Goal: Register for event/course

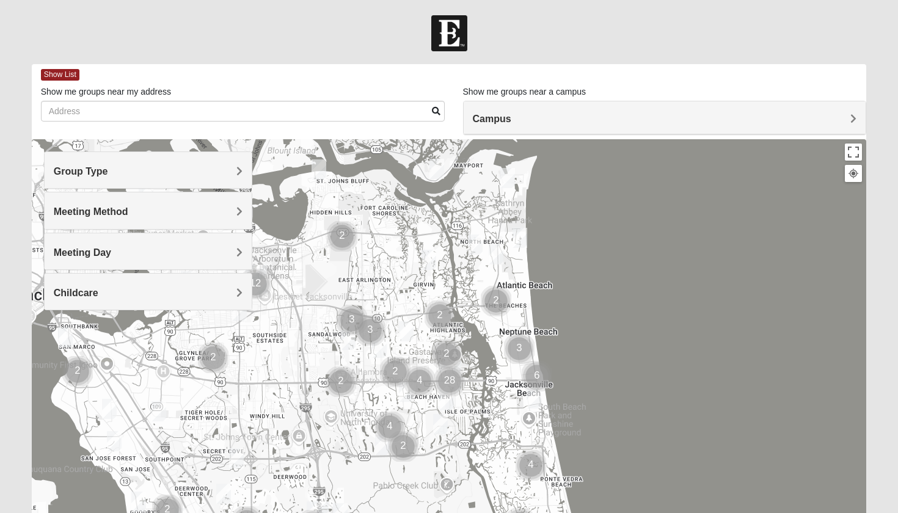
click at [213, 180] on div "Group Type" at bounding box center [149, 170] width 208 height 36
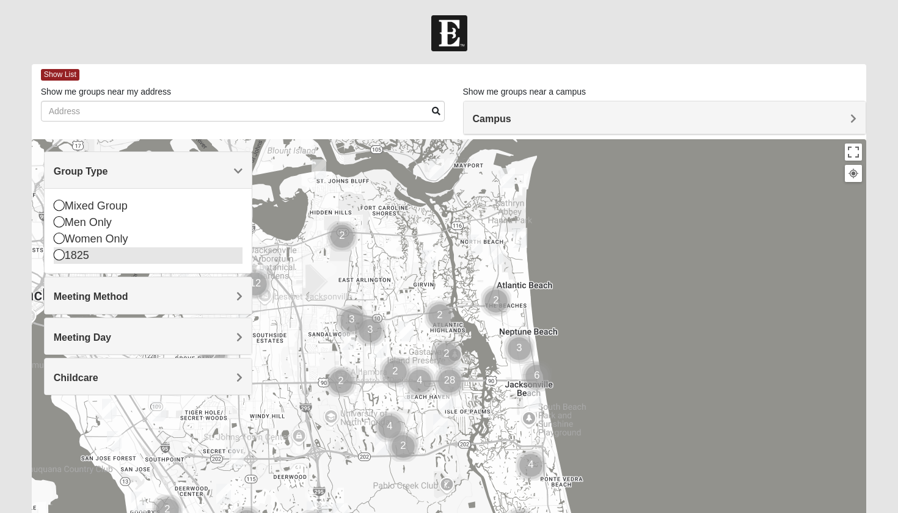
click at [92, 255] on div "1825" at bounding box center [148, 256] width 189 height 17
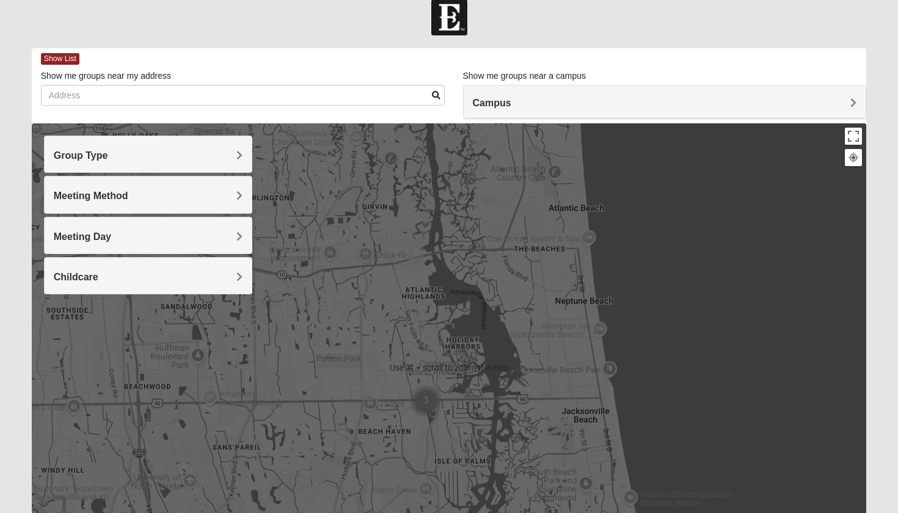
scroll to position [21, 0]
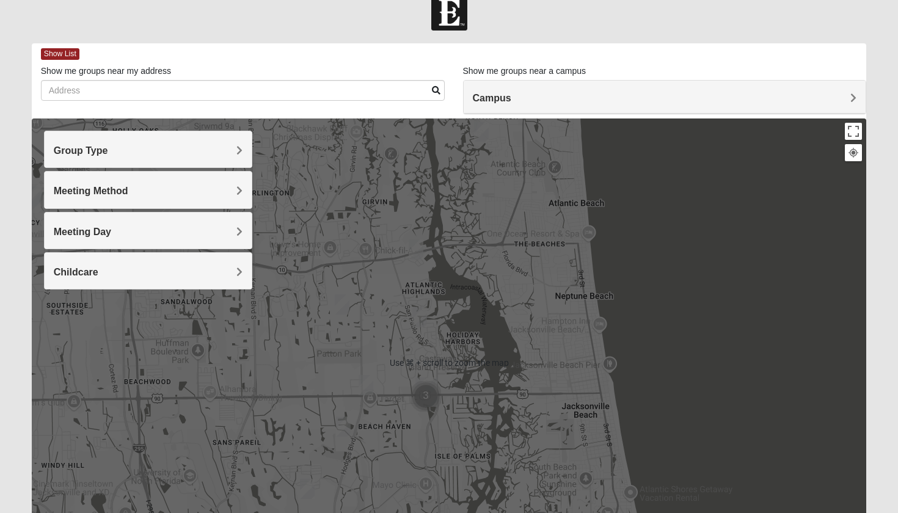
click at [573, 424] on div at bounding box center [450, 363] width 836 height 489
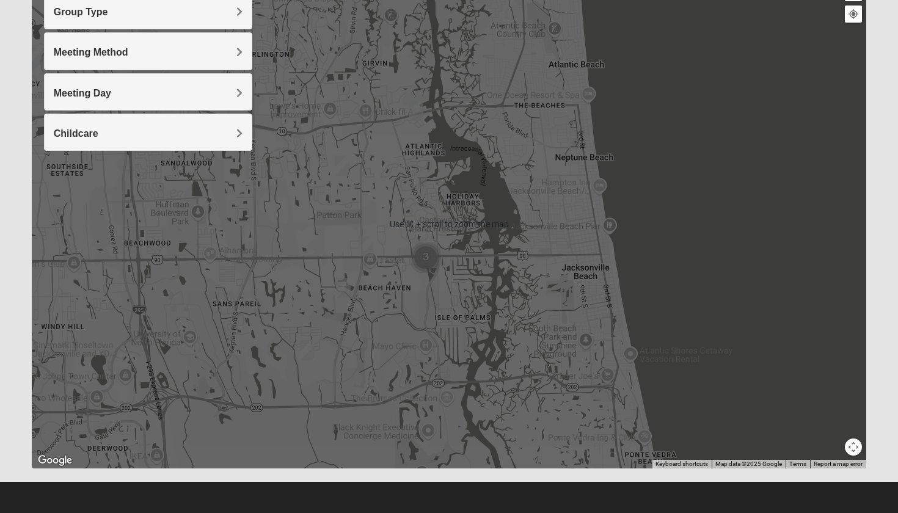
scroll to position [160, 0]
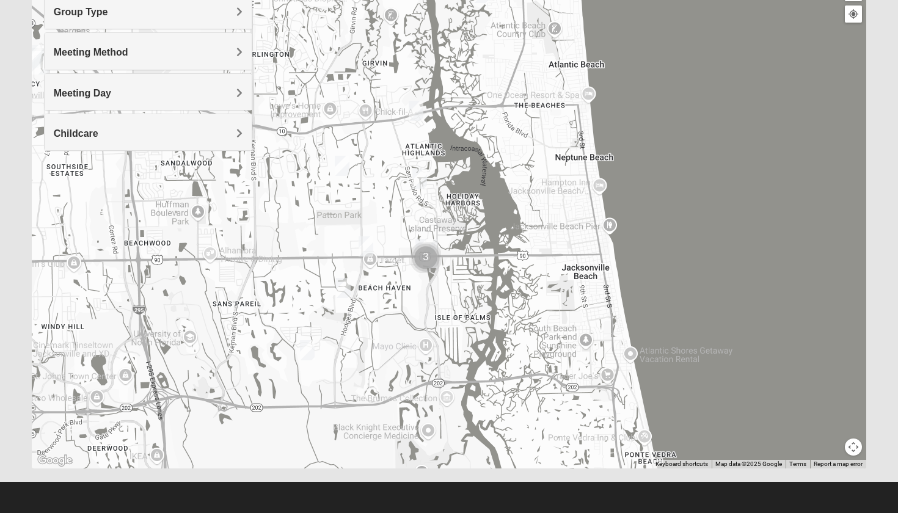
click at [176, 17] on h4 "Group Type" at bounding box center [148, 12] width 189 height 12
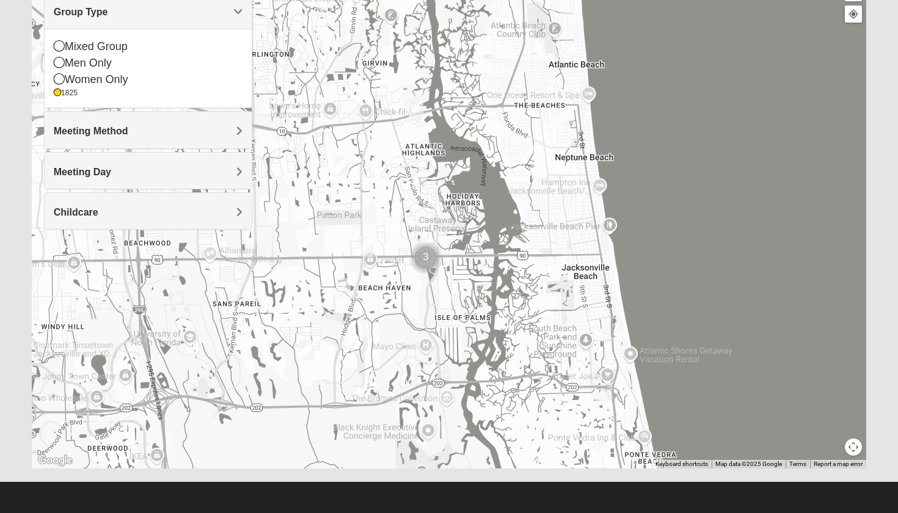
click at [175, 17] on h4 "Group Type" at bounding box center [148, 12] width 189 height 12
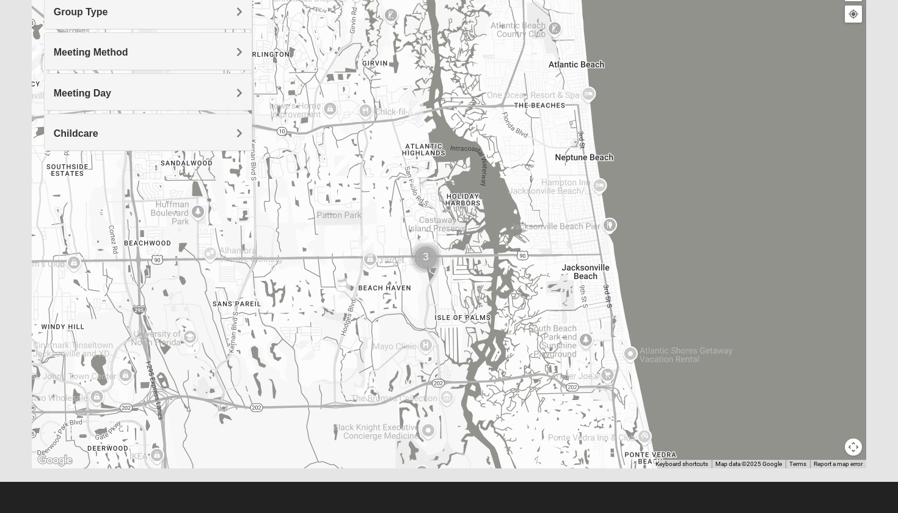
click at [310, 353] on img "1825 Womens Brunetti 32224" at bounding box center [307, 350] width 15 height 20
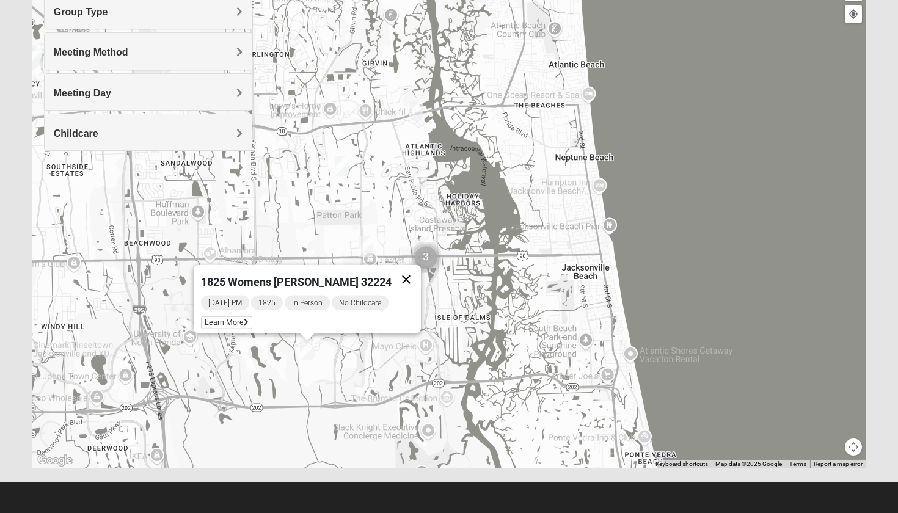
click at [396, 271] on button "Close" at bounding box center [406, 279] width 29 height 29
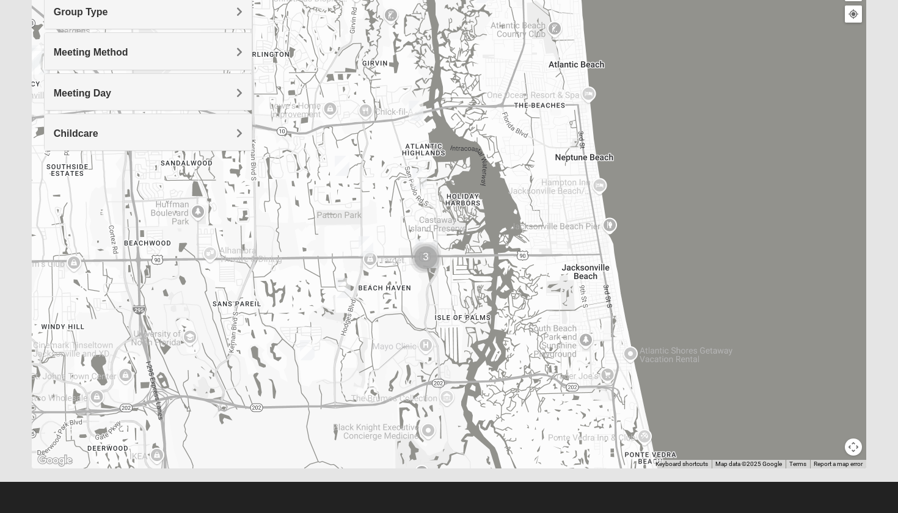
click at [343, 296] on img "1825 Mens Cason 32224" at bounding box center [343, 288] width 15 height 20
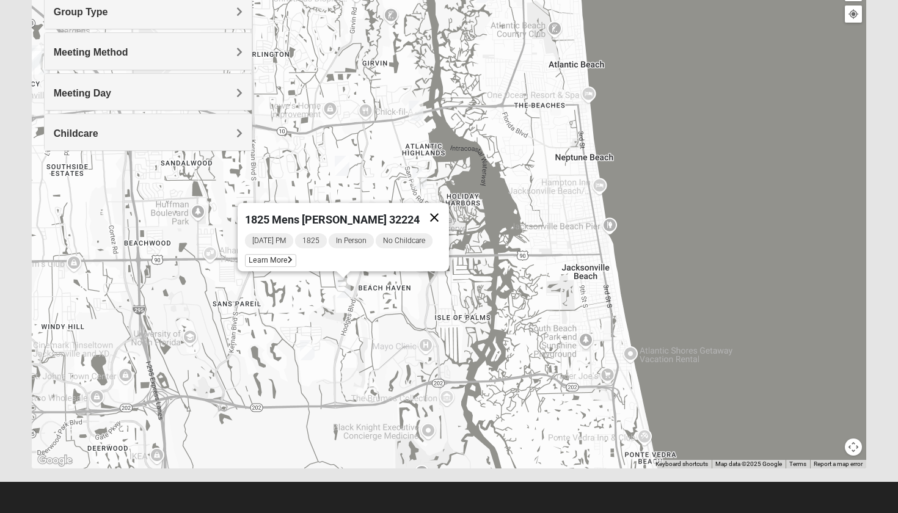
click at [446, 205] on button "Close" at bounding box center [434, 217] width 29 height 29
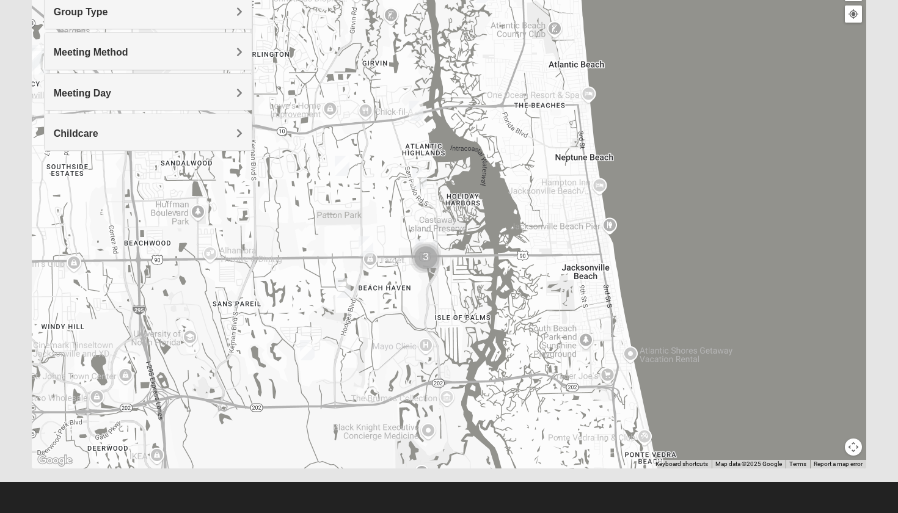
click at [363, 248] on img "1825 Womens Annis/Ferguson 32246" at bounding box center [366, 247] width 15 height 20
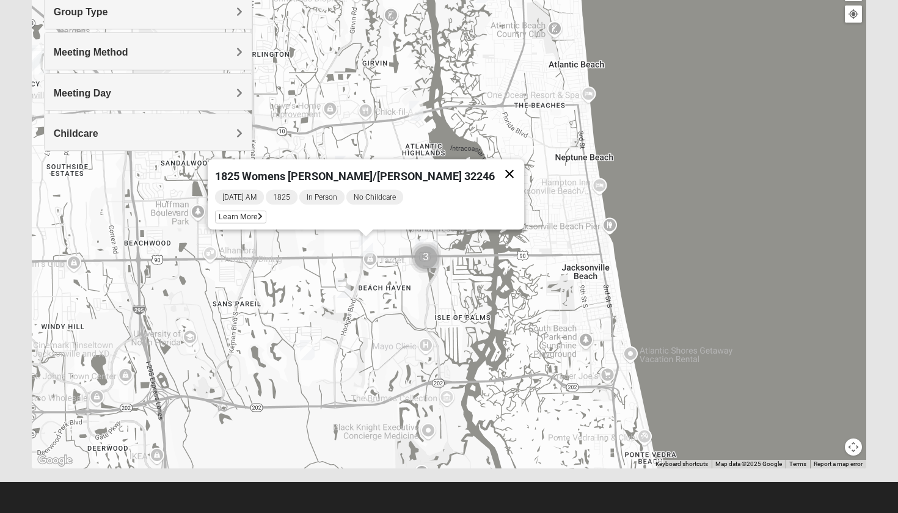
click at [495, 176] on button "Close" at bounding box center [509, 174] width 29 height 29
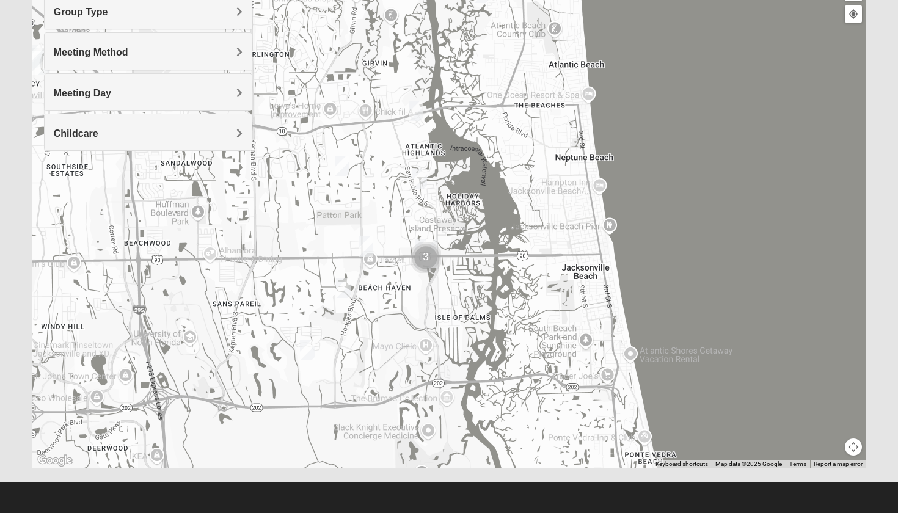
click at [368, 250] on img "1825 Womens Annis/Ferguson 32246" at bounding box center [366, 247] width 15 height 20
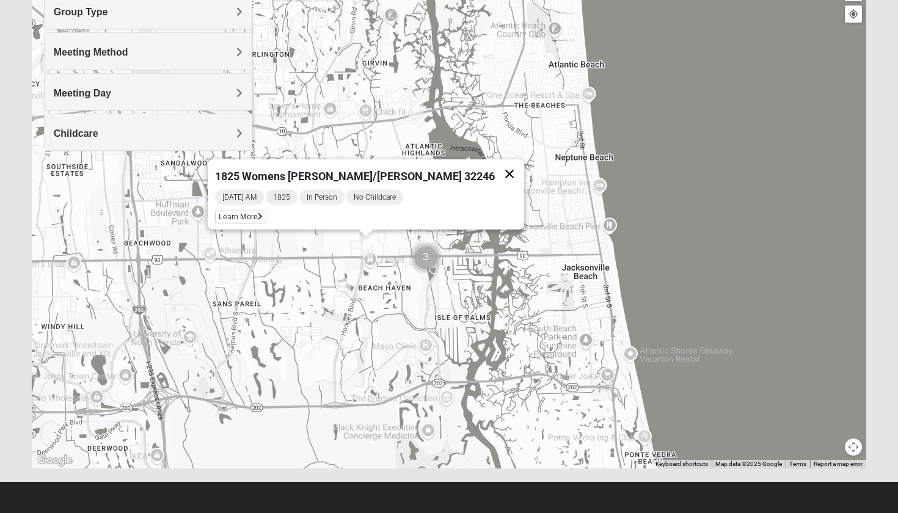
click at [495, 166] on button "Close" at bounding box center [509, 174] width 29 height 29
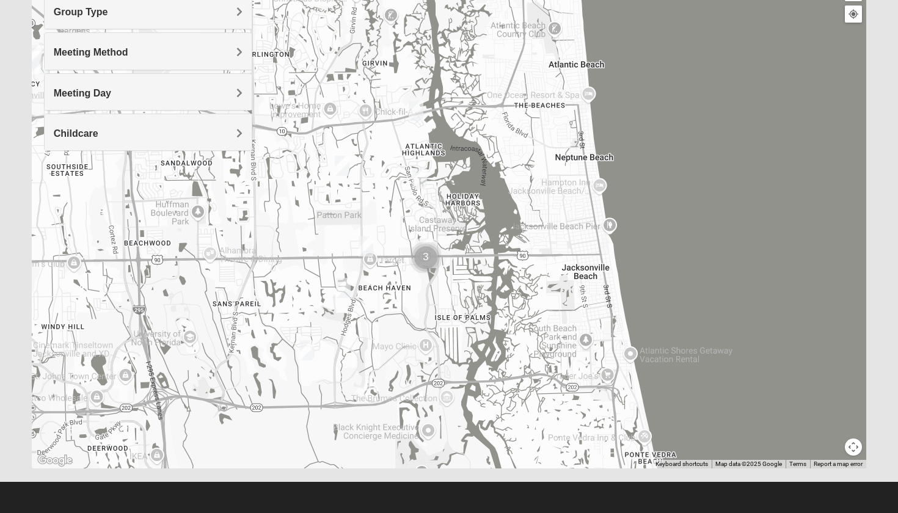
click at [416, 175] on img "1825 Womens Stewart 32224" at bounding box center [420, 179] width 15 height 20
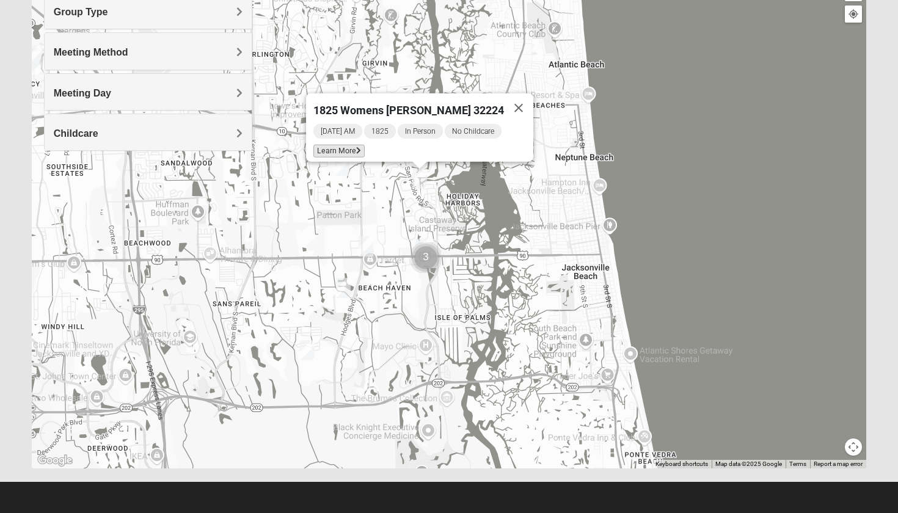
click at [358, 145] on span "Learn More" at bounding box center [339, 151] width 51 height 13
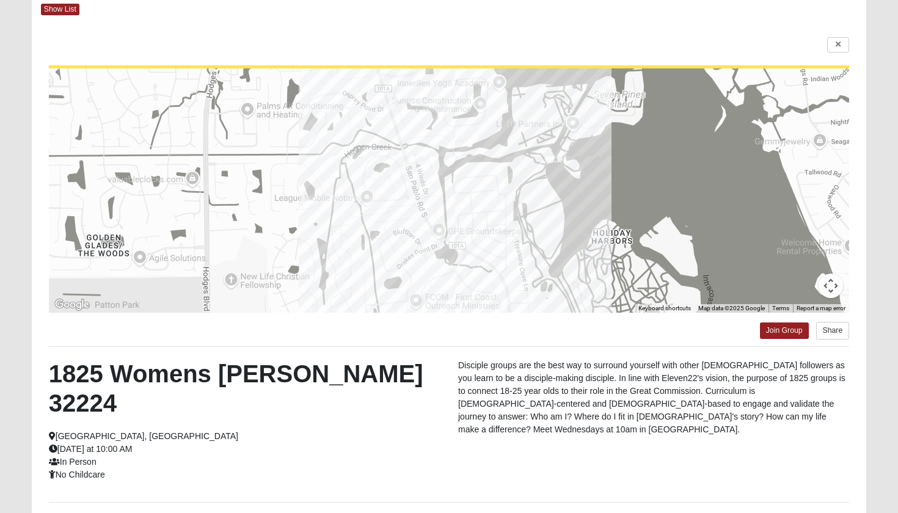
scroll to position [64, 0]
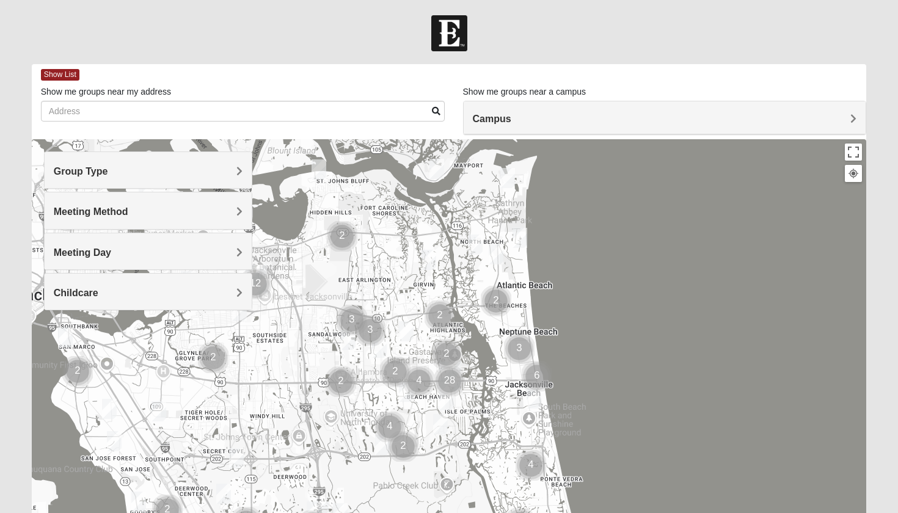
click at [177, 181] on div "Group Type" at bounding box center [149, 170] width 208 height 36
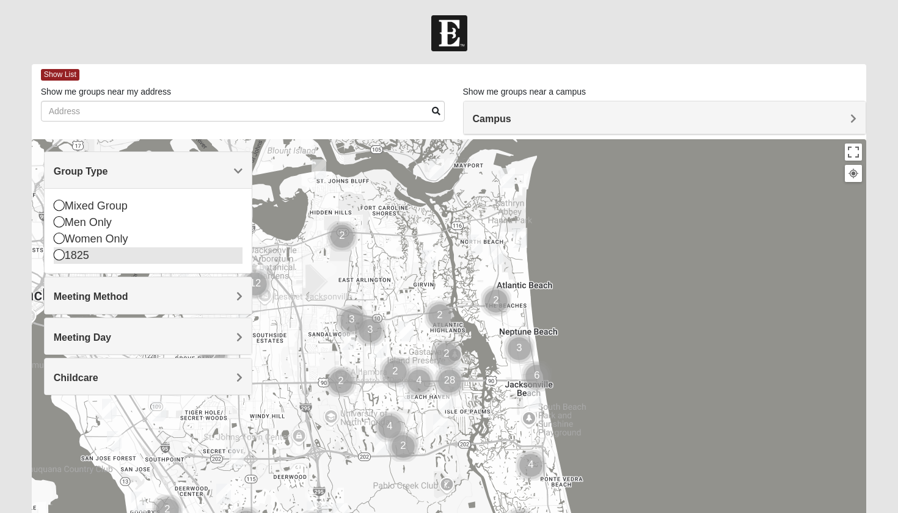
click at [76, 257] on div "1825" at bounding box center [148, 256] width 189 height 17
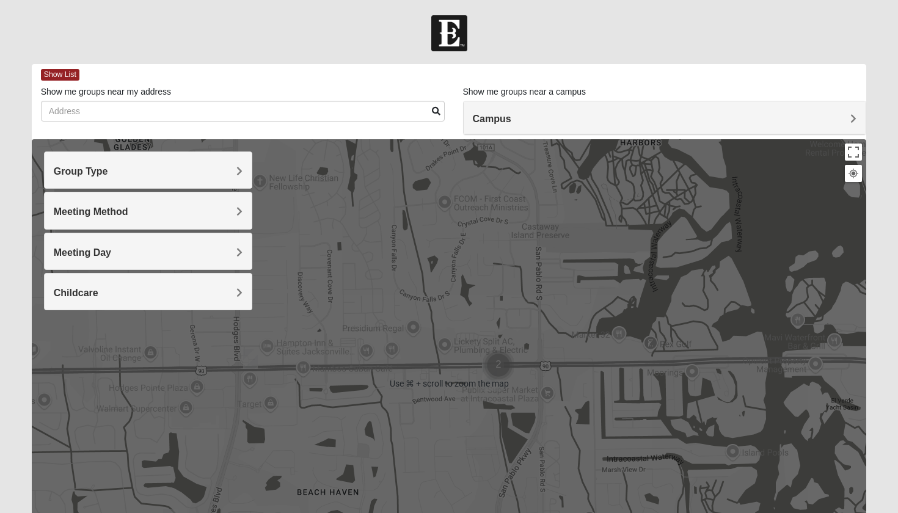
scroll to position [2, 0]
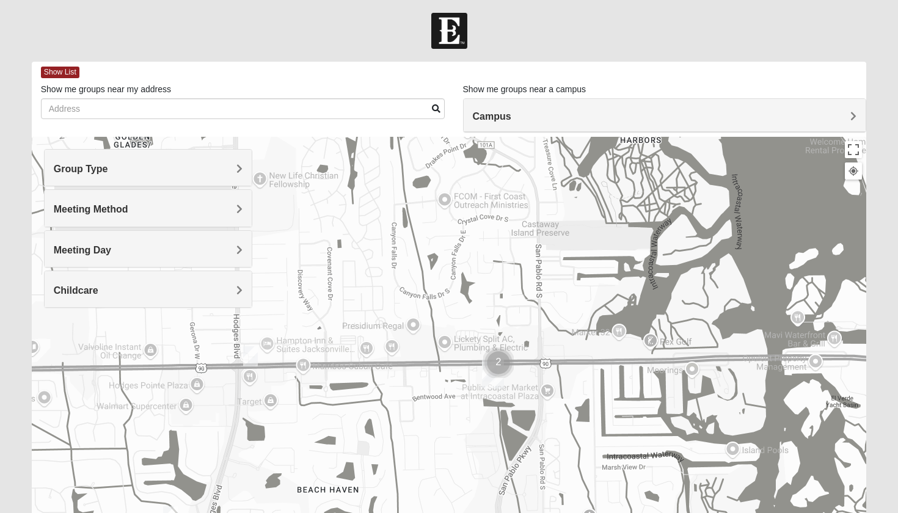
click at [511, 354] on img "Cluster of 2 groups" at bounding box center [498, 363] width 31 height 31
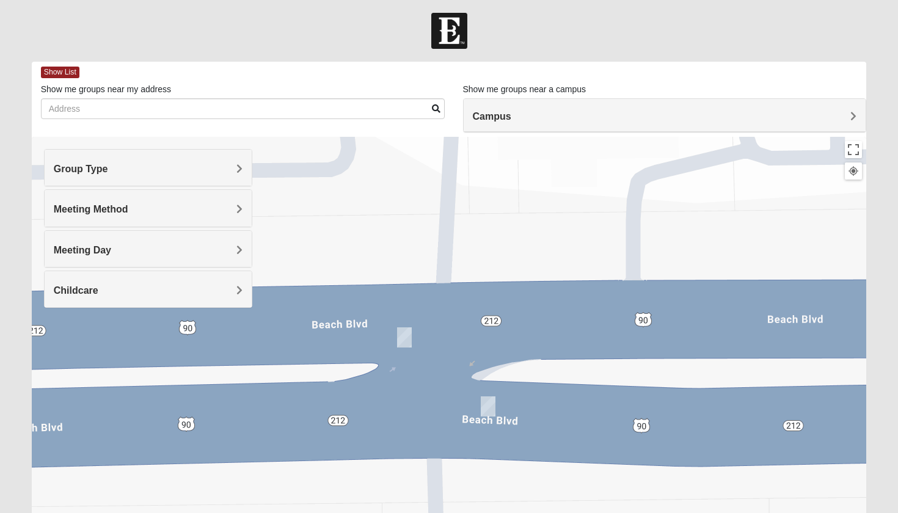
click at [488, 415] on img "1825 Mens Sells 32250" at bounding box center [488, 407] width 15 height 20
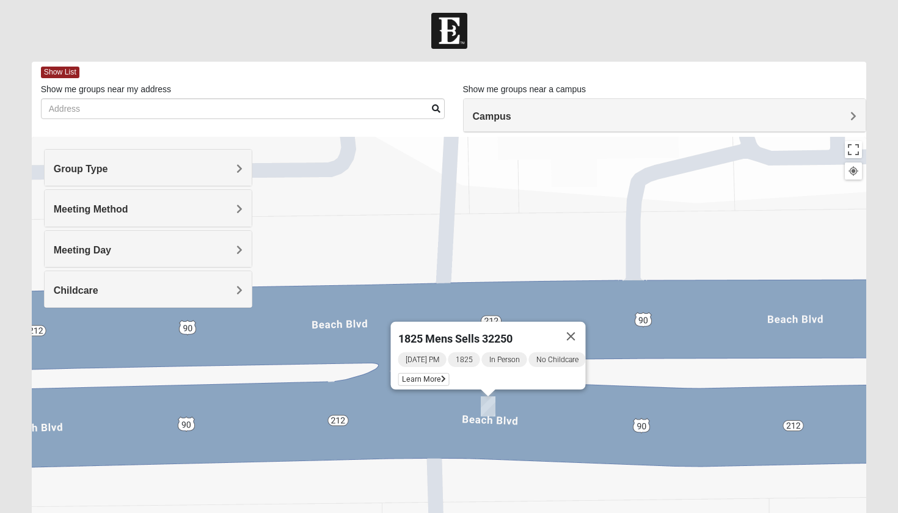
click at [488, 415] on img "1825 Mens Sells 32250" at bounding box center [488, 407] width 15 height 20
click at [583, 334] on button "Close" at bounding box center [571, 336] width 29 height 29
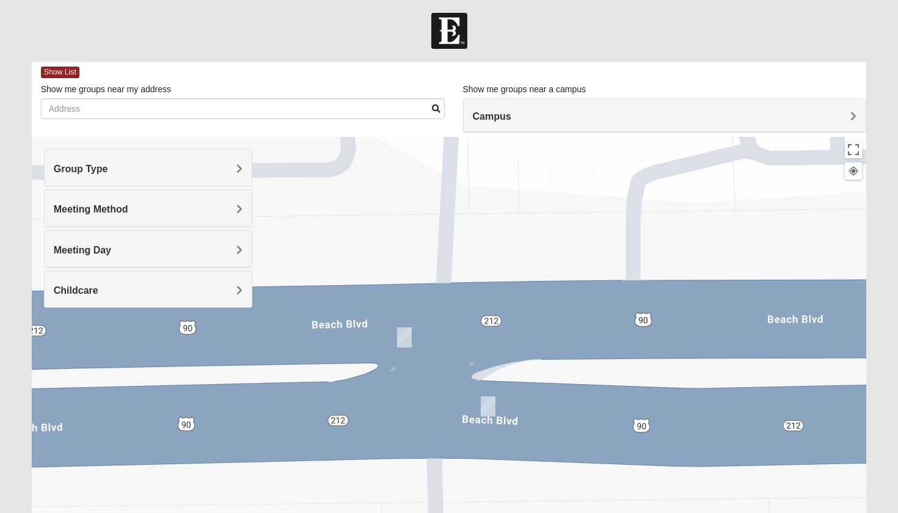
click at [404, 338] on img "1825 Mens Chandler/Johnson 32250" at bounding box center [404, 338] width 15 height 20
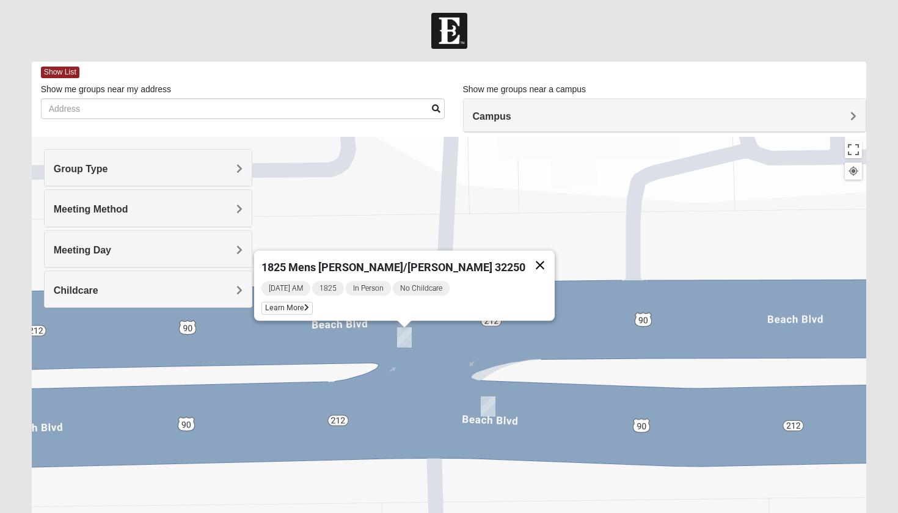
click at [526, 260] on button "Close" at bounding box center [540, 265] width 29 height 29
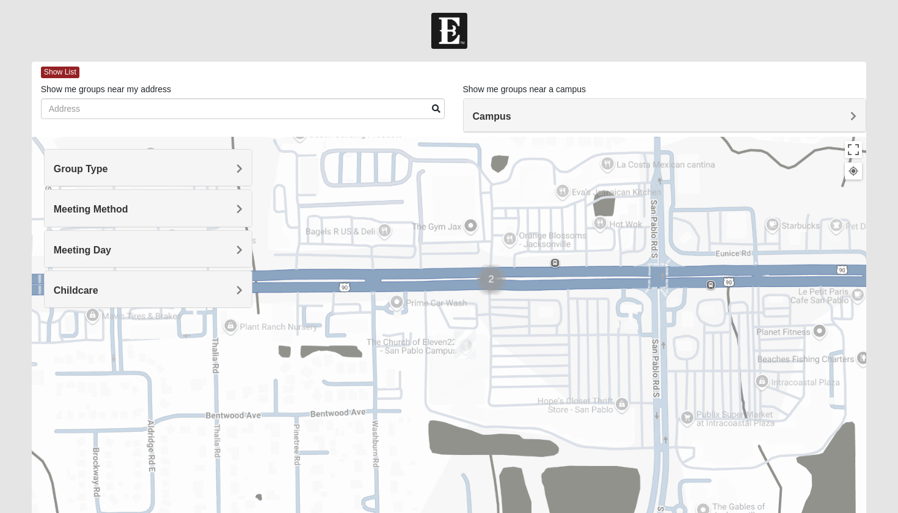
click at [458, 340] on img "San Pablo" at bounding box center [465, 344] width 22 height 29
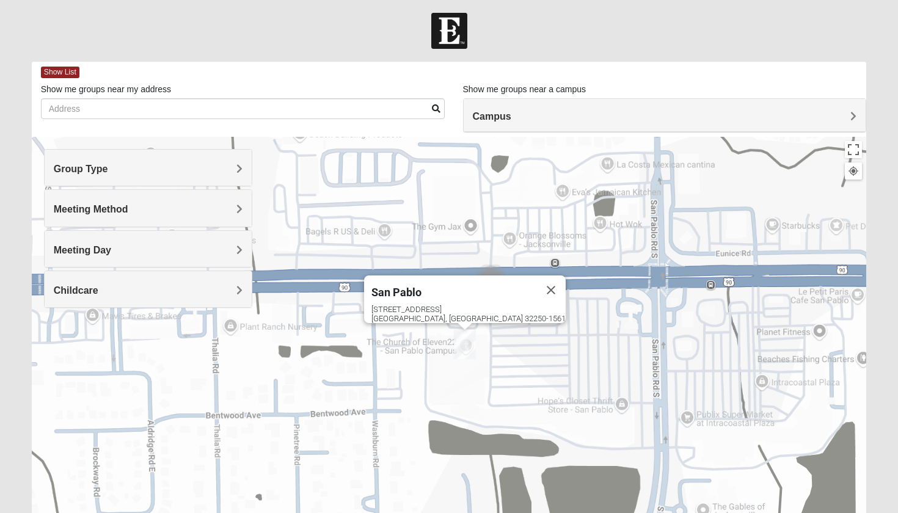
click at [448, 349] on div "[GEOGRAPHIC_DATA] [STREET_ADDRESS]" at bounding box center [450, 381] width 836 height 489
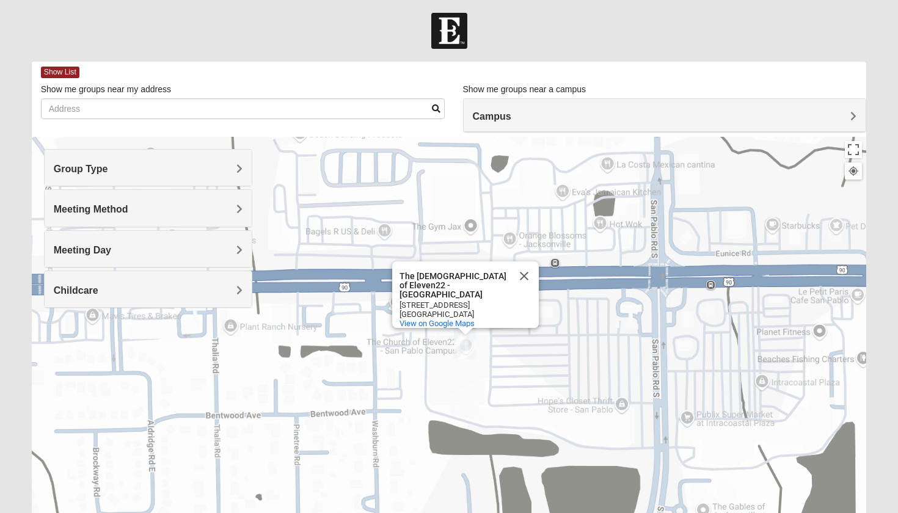
click at [465, 342] on img "San Pablo" at bounding box center [465, 344] width 22 height 29
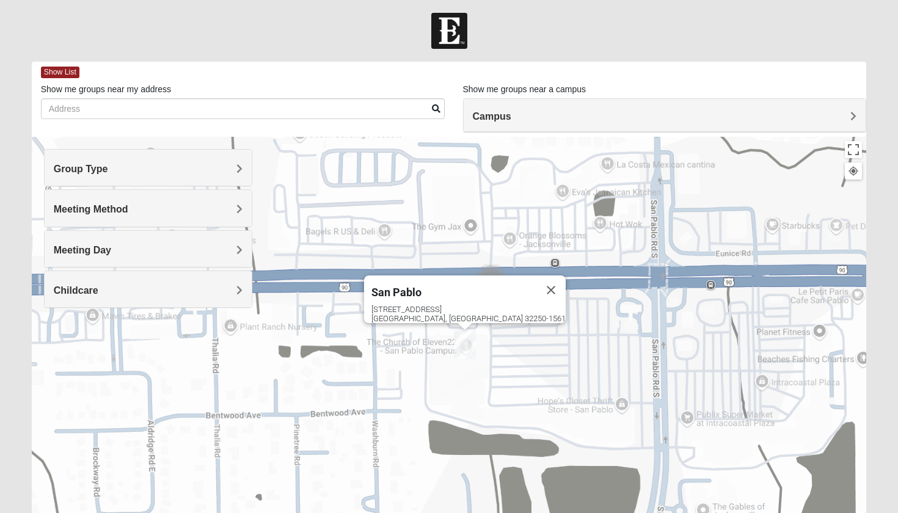
click at [463, 343] on img "San Pablo" at bounding box center [465, 344] width 22 height 29
click at [459, 339] on img "San Pablo" at bounding box center [465, 344] width 22 height 29
click at [446, 342] on div "[GEOGRAPHIC_DATA] [STREET_ADDRESS]" at bounding box center [450, 381] width 836 height 489
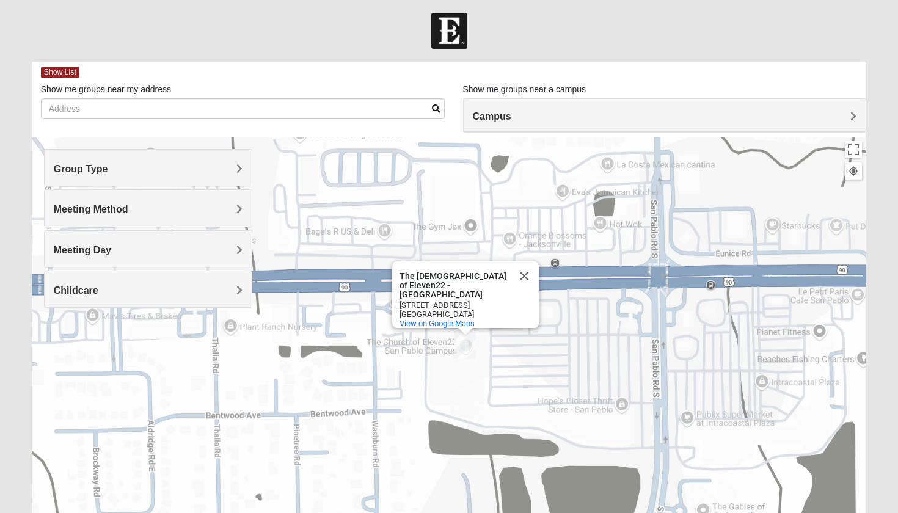
click at [459, 345] on img "San Pablo" at bounding box center [465, 344] width 22 height 29
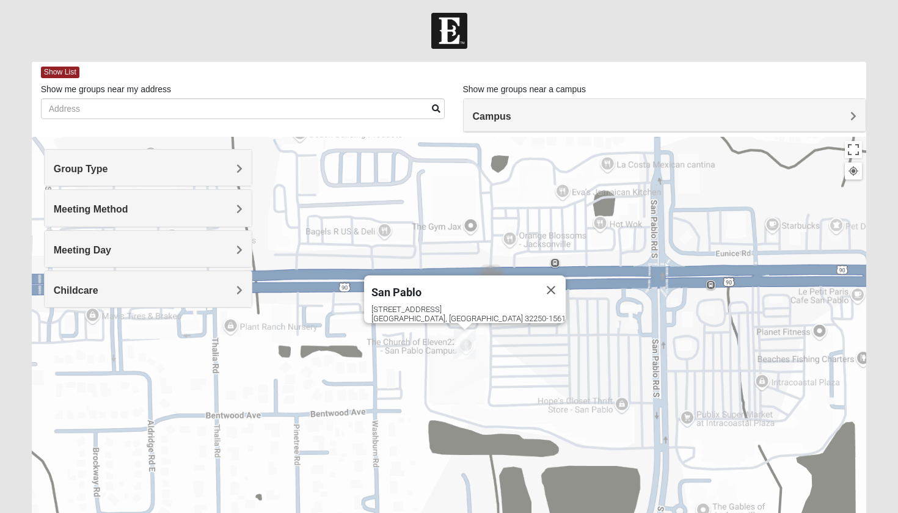
click at [453, 347] on div "[GEOGRAPHIC_DATA] [STREET_ADDRESS]" at bounding box center [450, 381] width 836 height 489
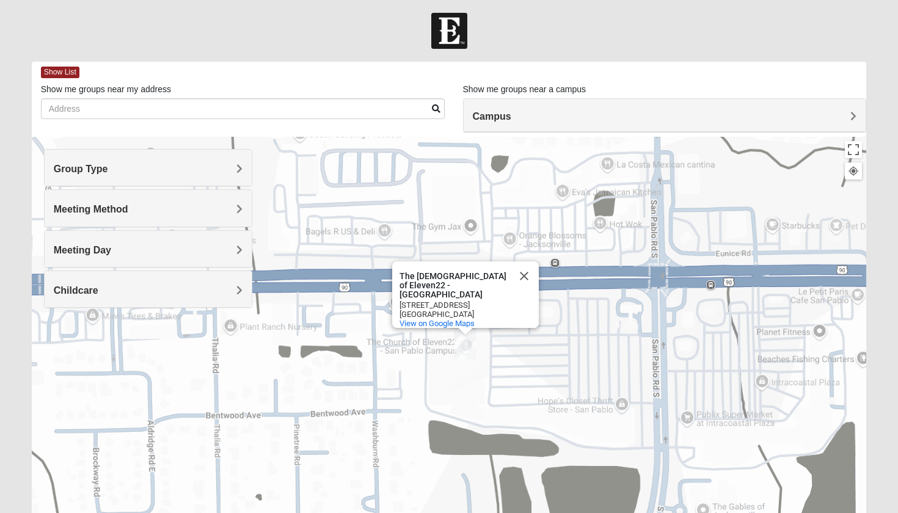
click at [525, 331] on div "The [DEMOGRAPHIC_DATA] of Eleven22 - [GEOGRAPHIC_DATA] [GEOGRAPHIC_DATA] - [GEO…" at bounding box center [450, 381] width 836 height 489
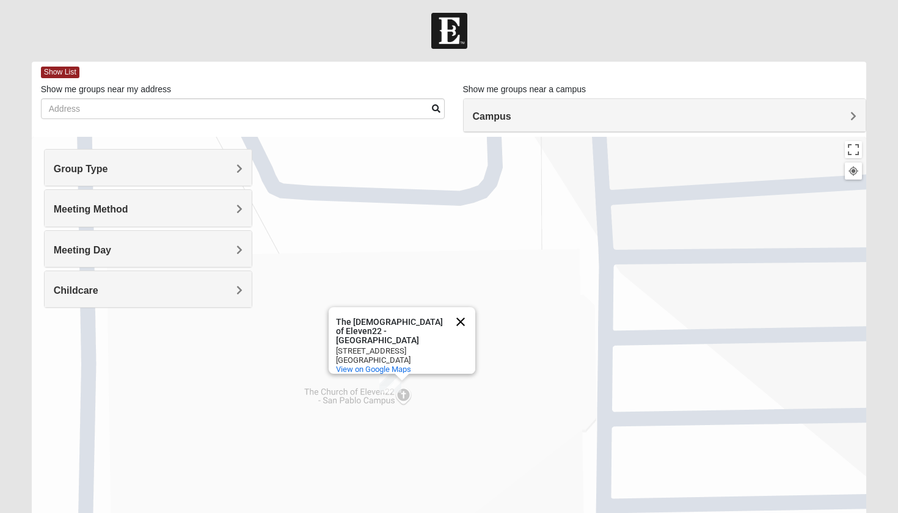
click at [465, 318] on button "Close" at bounding box center [460, 321] width 29 height 29
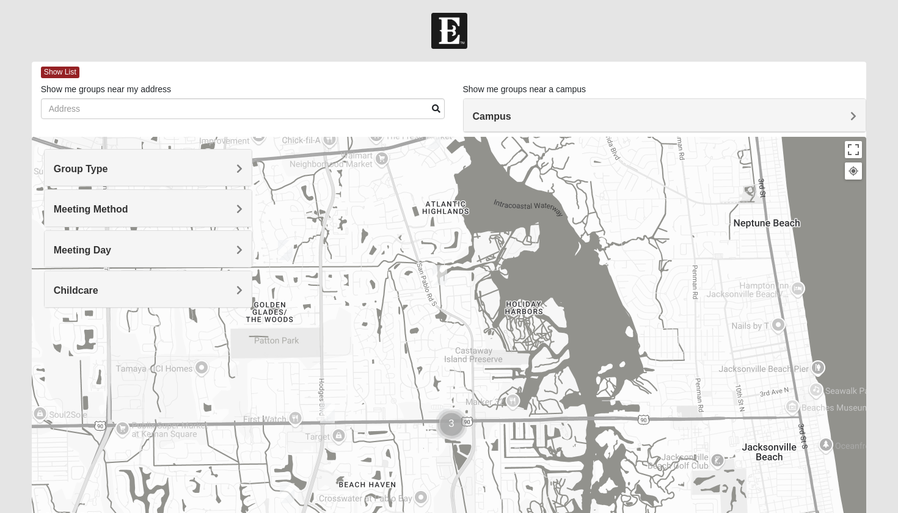
click at [454, 430] on img "Cluster of 3 groups" at bounding box center [451, 425] width 31 height 31
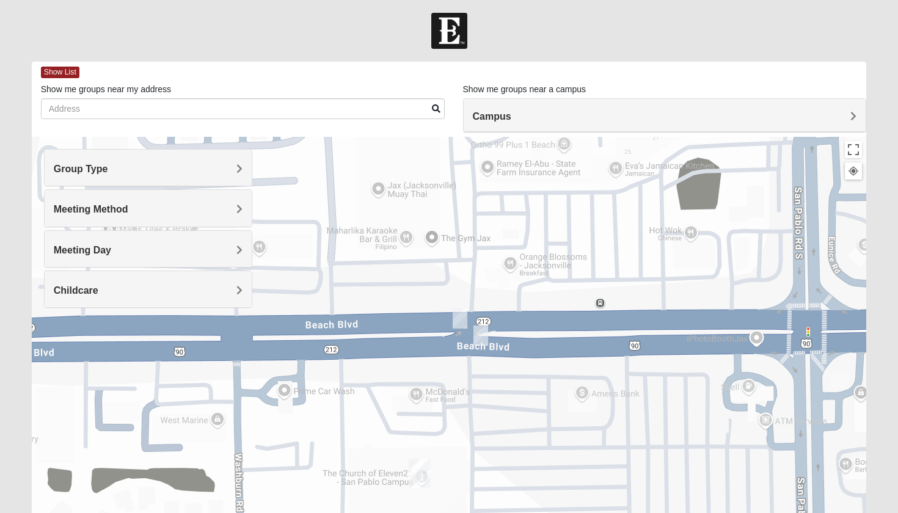
click at [425, 482] on img "San Pablo" at bounding box center [420, 473] width 22 height 29
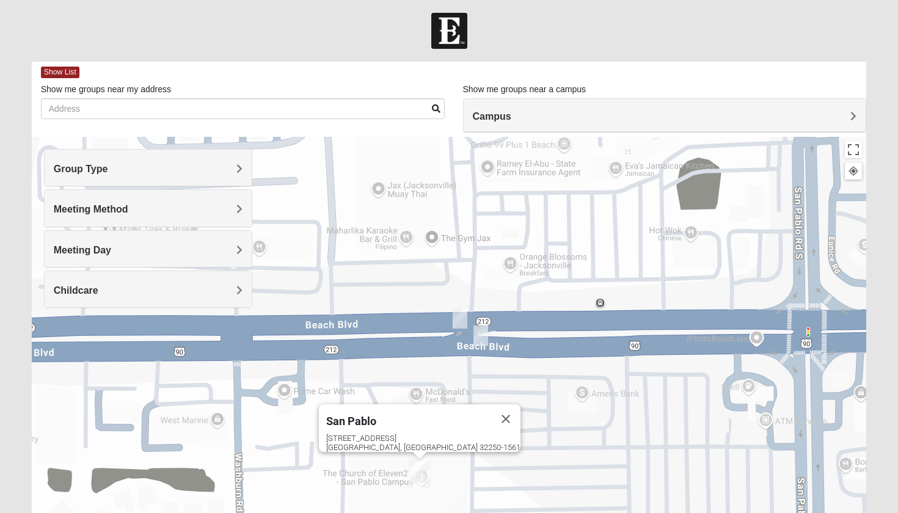
click at [430, 485] on img "San Pablo" at bounding box center [420, 473] width 22 height 29
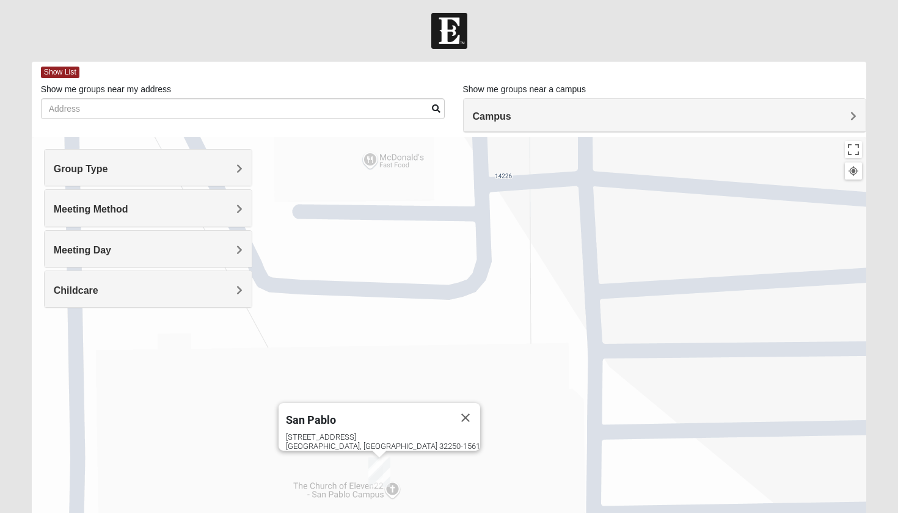
click at [377, 468] on img "San Pablo" at bounding box center [380, 472] width 22 height 29
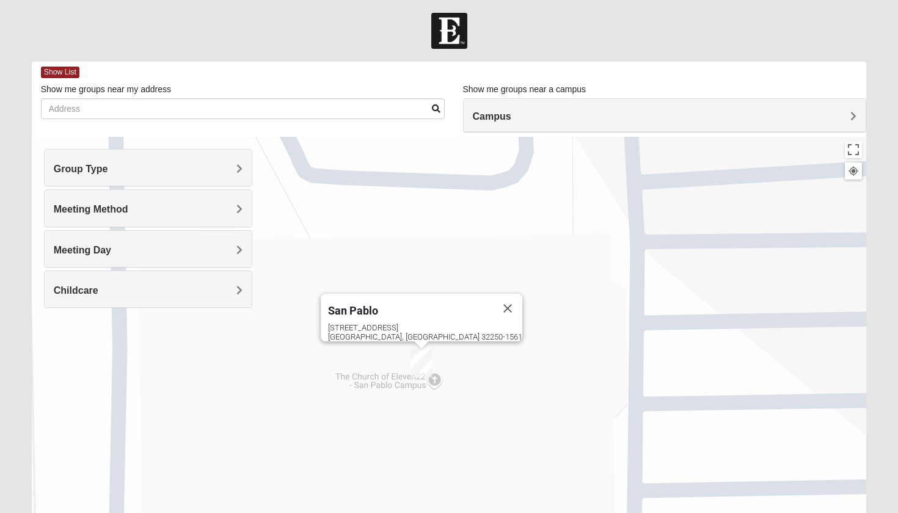
drag, startPoint x: 439, startPoint y: 446, endPoint x: 494, endPoint y: 312, distance: 145.3
click at [494, 312] on div "[GEOGRAPHIC_DATA] [STREET_ADDRESS]" at bounding box center [450, 381] width 836 height 489
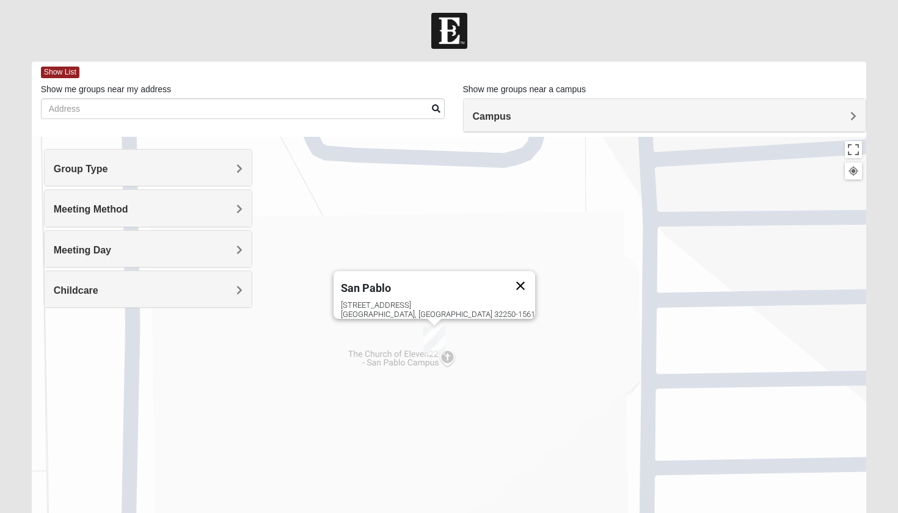
click at [506, 276] on button "Close" at bounding box center [520, 285] width 29 height 29
click at [441, 361] on div "To navigate, press the arrow keys." at bounding box center [450, 381] width 836 height 489
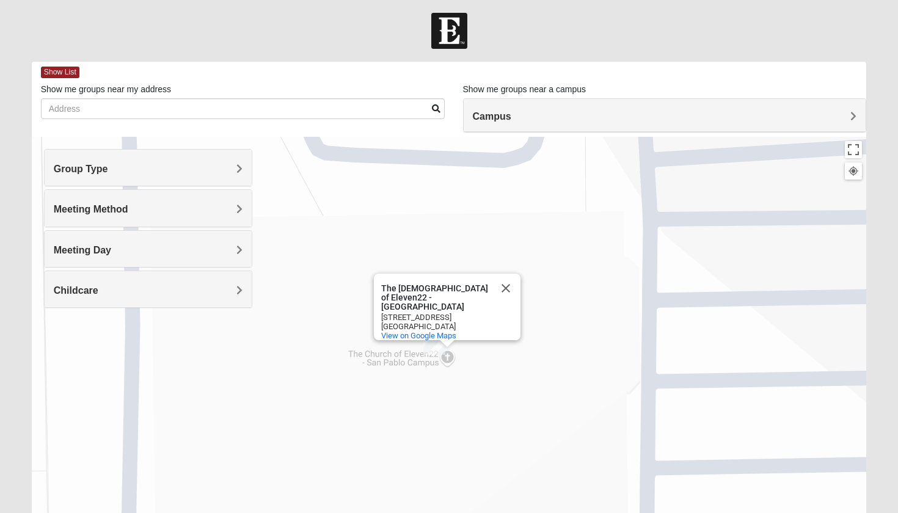
click at [430, 353] on img "San Pablo" at bounding box center [435, 340] width 22 height 29
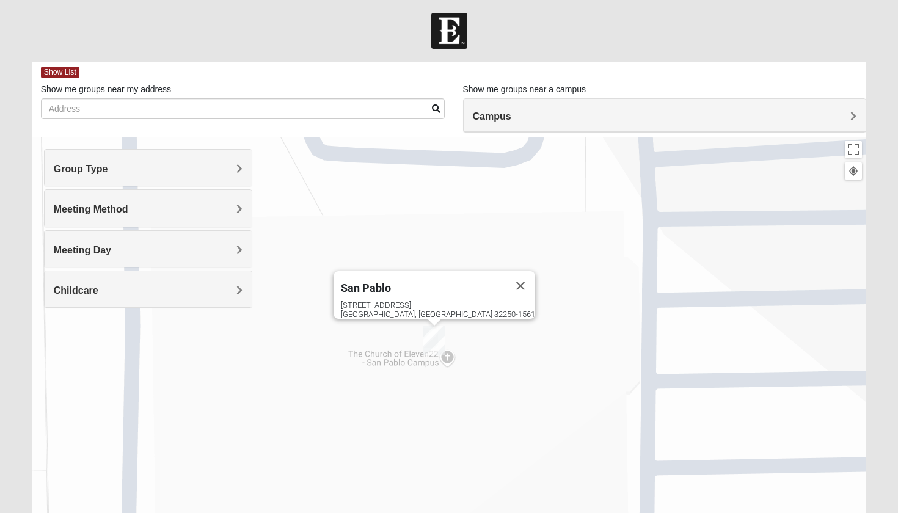
click at [422, 350] on div "[GEOGRAPHIC_DATA] [STREET_ADDRESS]" at bounding box center [450, 381] width 836 height 489
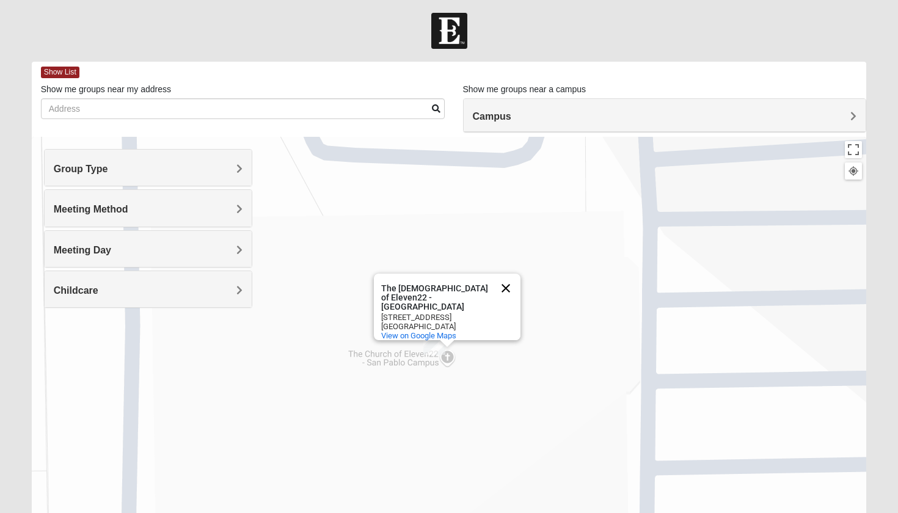
click at [504, 290] on button "Close" at bounding box center [505, 288] width 29 height 29
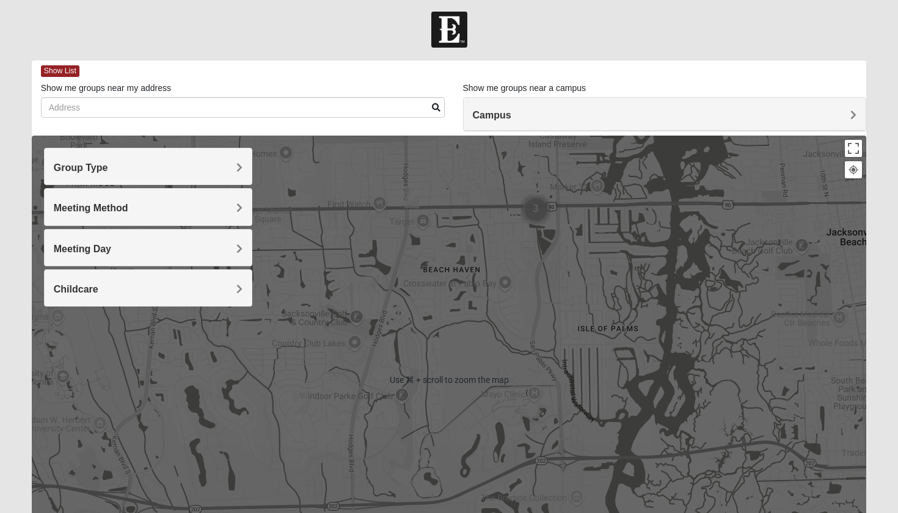
scroll to position [1, 0]
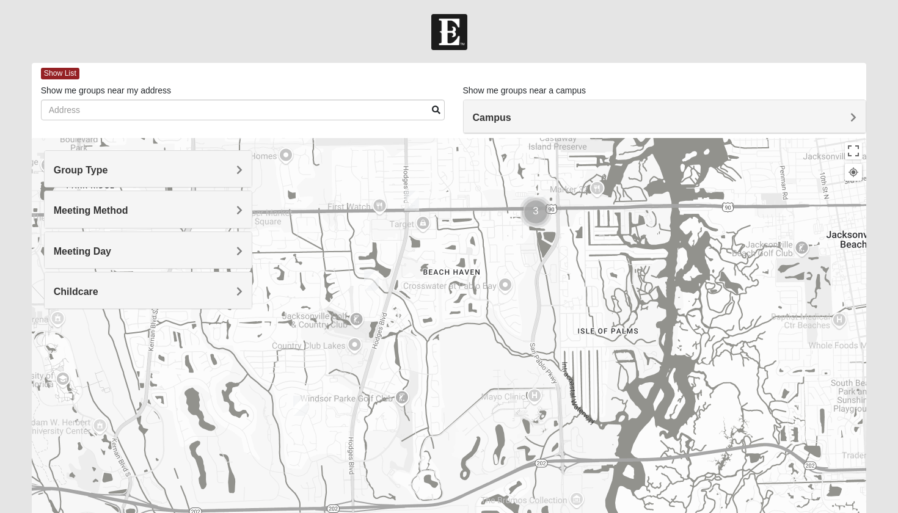
click at [509, 317] on div at bounding box center [450, 382] width 836 height 489
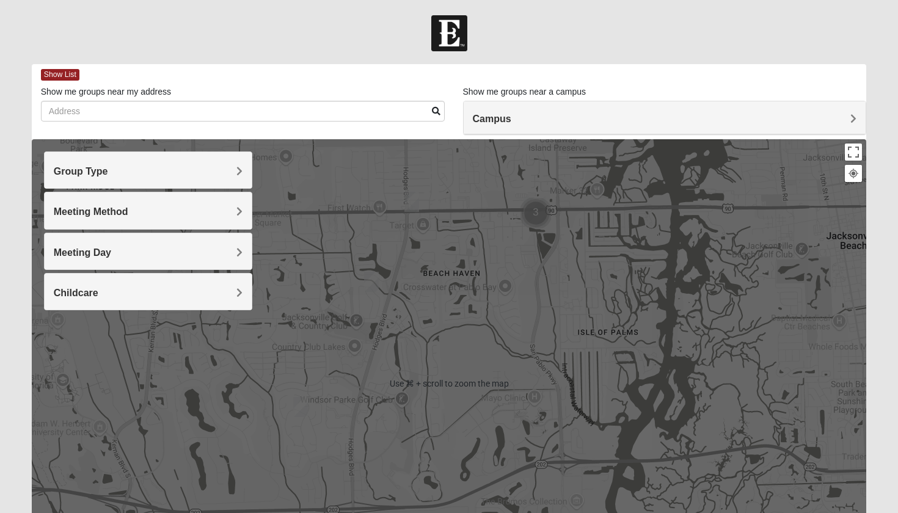
scroll to position [0, 0]
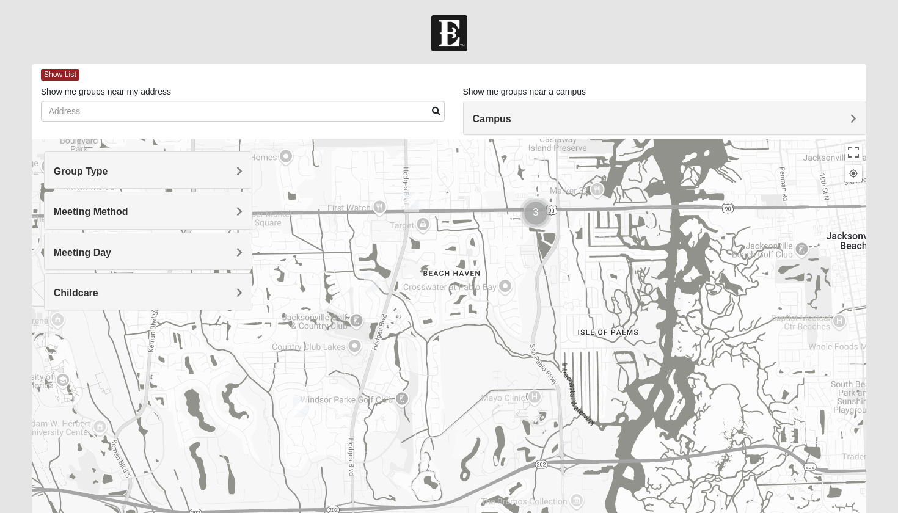
click at [585, 267] on div at bounding box center [450, 383] width 836 height 489
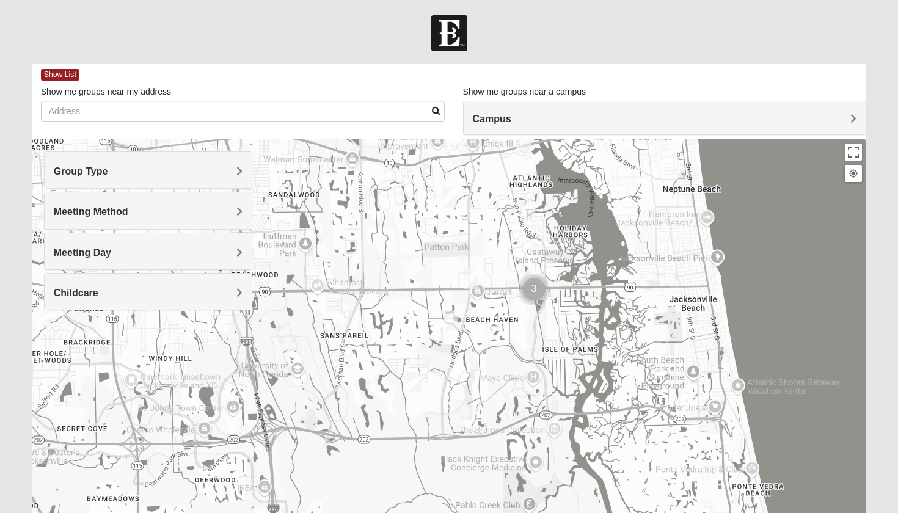
click at [527, 208] on img "1825 Womens Stewart 32224" at bounding box center [527, 210] width 15 height 20
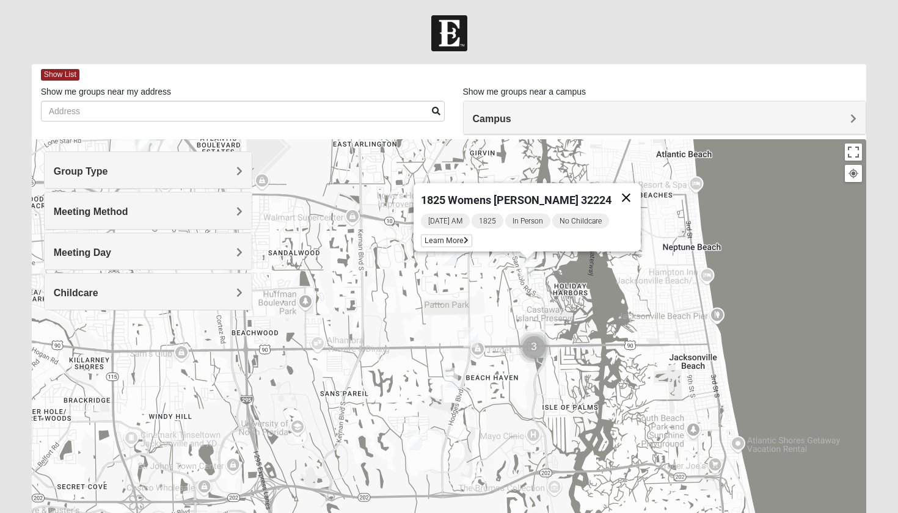
click at [623, 188] on button "Close" at bounding box center [626, 197] width 29 height 29
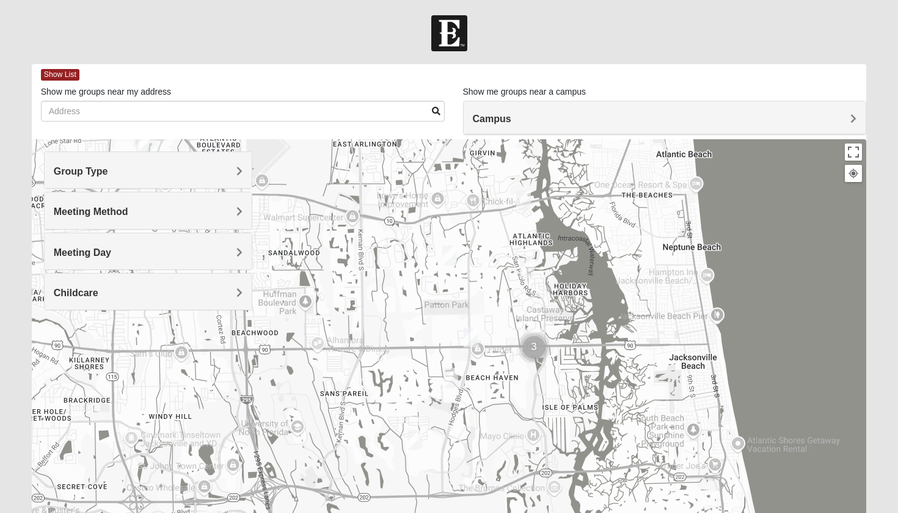
click at [448, 253] on img "1825 Mixed Annis 32246" at bounding box center [450, 256] width 15 height 20
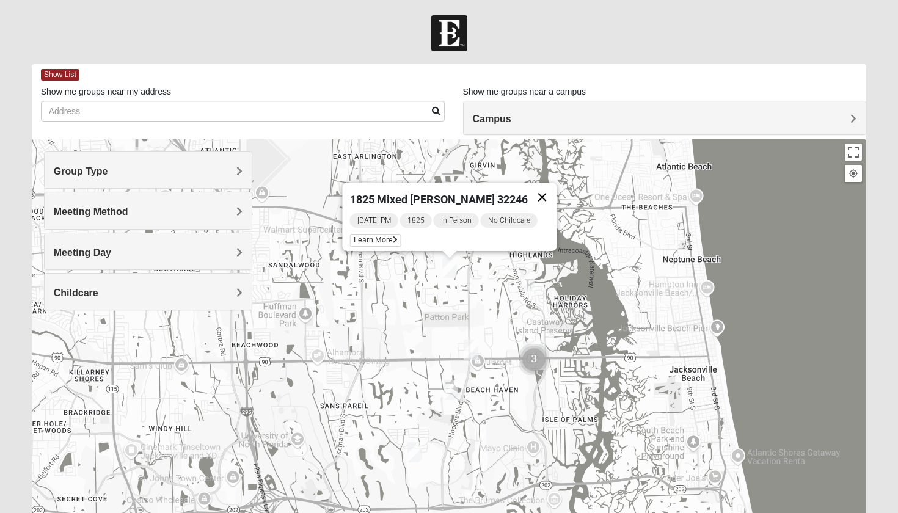
click at [544, 186] on button "Close" at bounding box center [542, 197] width 29 height 29
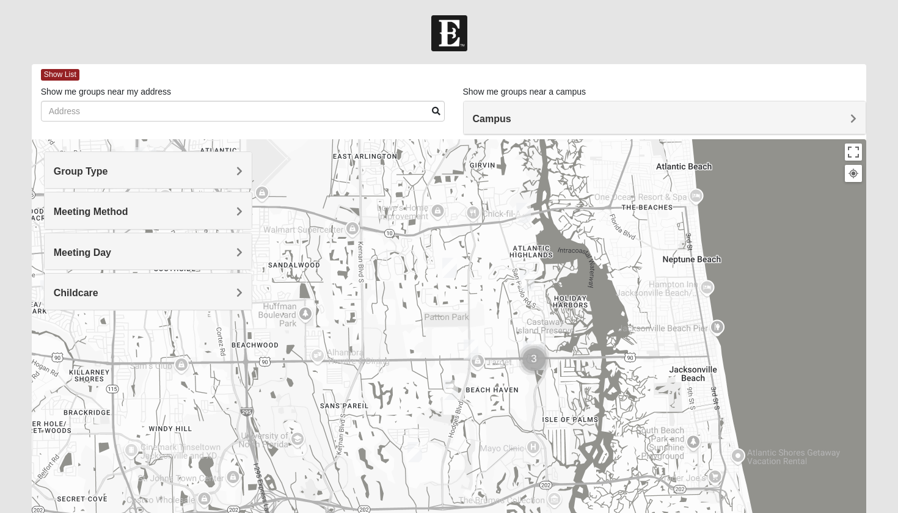
click at [524, 215] on img "1825 Womens Carkhuff 32224" at bounding box center [523, 213] width 15 height 20
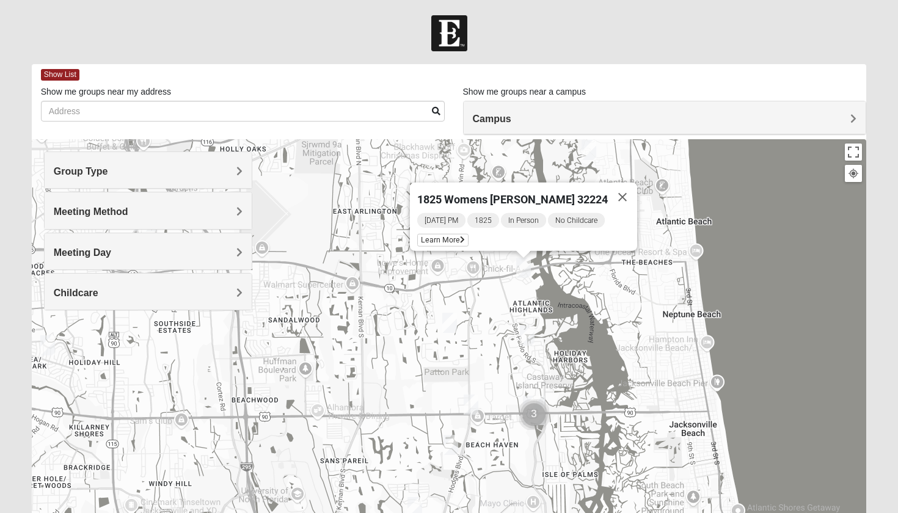
click at [521, 349] on div "1825 Womens [PERSON_NAME] 32224 [DATE] PM 1825 In Person No Childcare Learn More" at bounding box center [450, 383] width 836 height 489
click at [537, 336] on div "1825 Womens [PERSON_NAME] 32224 [DATE] PM 1825 In Person No Childcare Learn More" at bounding box center [450, 383] width 836 height 489
click at [527, 336] on img "1825 Womens Stewart 32224" at bounding box center [527, 336] width 15 height 20
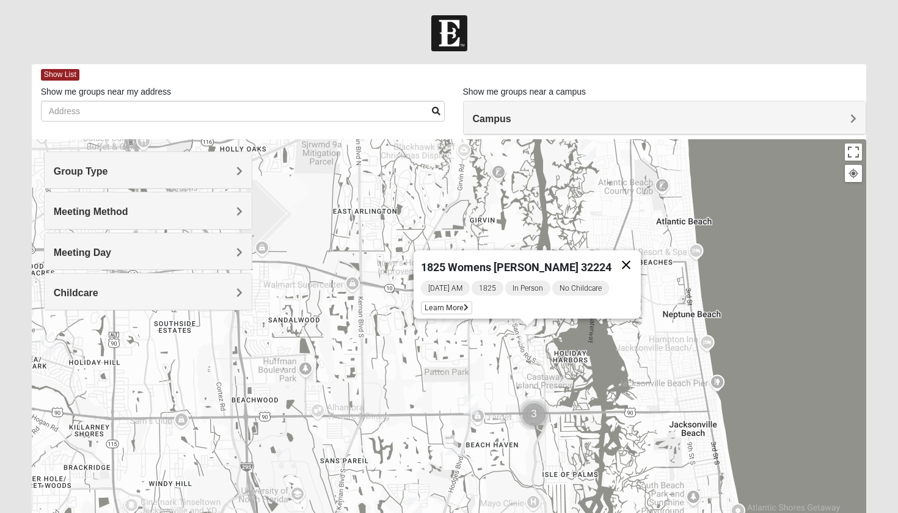
click at [625, 263] on button "Close" at bounding box center [626, 265] width 29 height 29
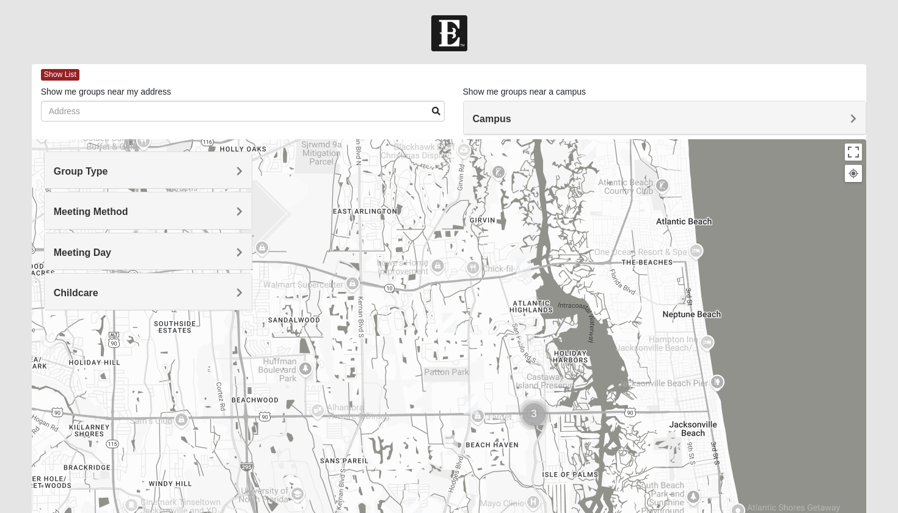
click at [529, 266] on img "1825 Womens Carkhuff 32224" at bounding box center [523, 268] width 15 height 20
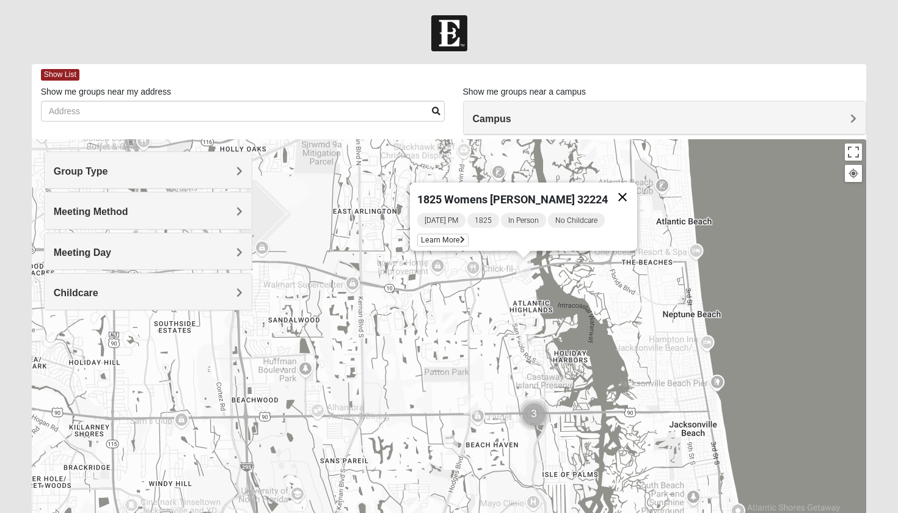
click at [615, 190] on button "Close" at bounding box center [622, 197] width 29 height 29
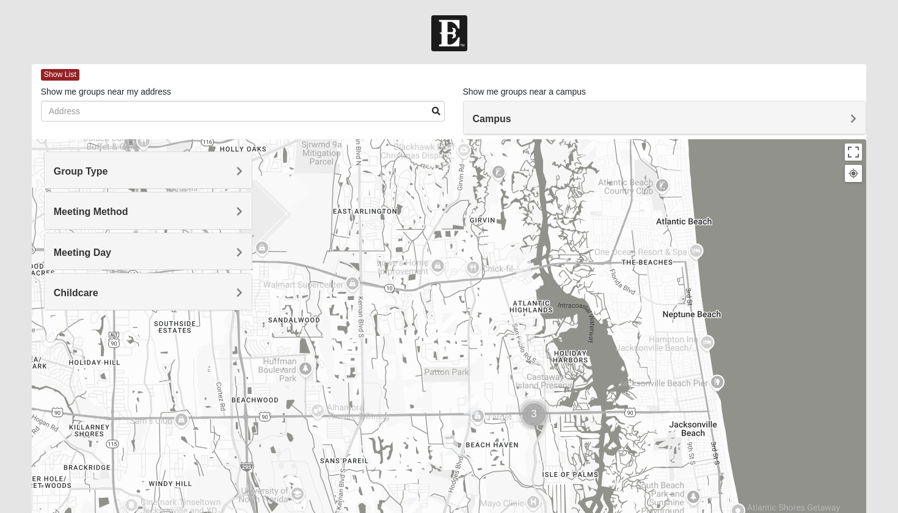
click at [529, 339] on img "1825 Womens Stewart 32224" at bounding box center [527, 336] width 15 height 20
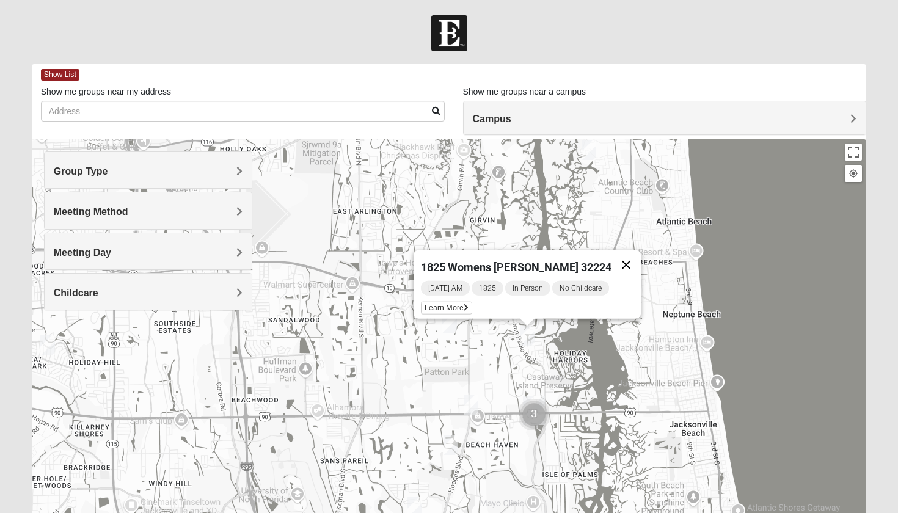
click at [619, 260] on button "Close" at bounding box center [626, 265] width 29 height 29
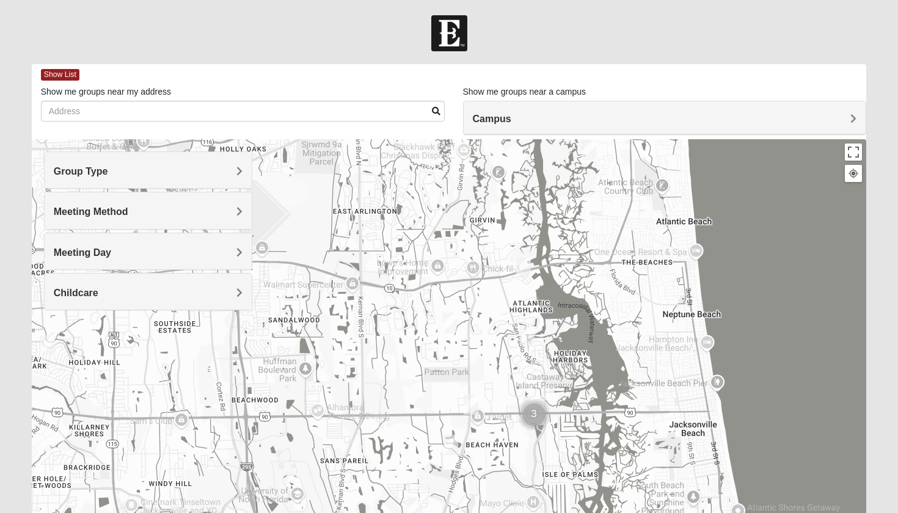
click at [529, 332] on img "1825 Womens Stewart 32224" at bounding box center [527, 336] width 15 height 20
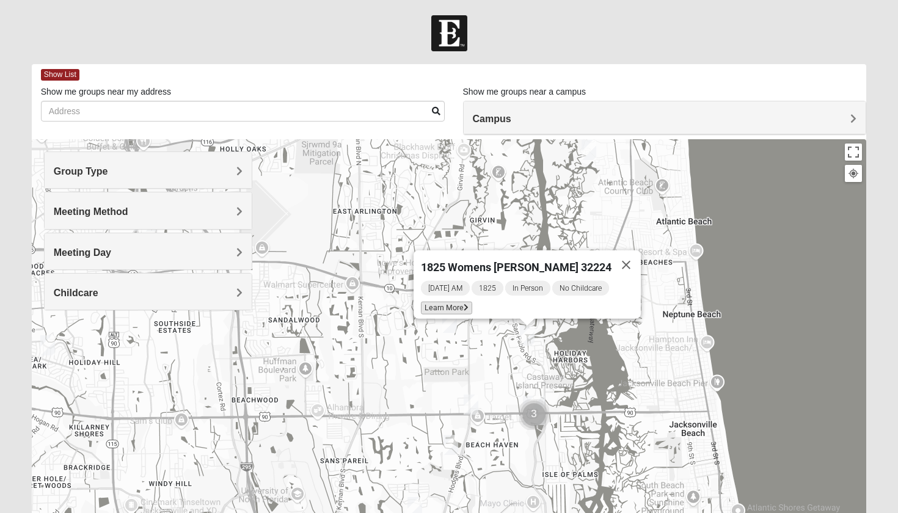
click at [450, 303] on span "Learn More" at bounding box center [446, 308] width 51 height 13
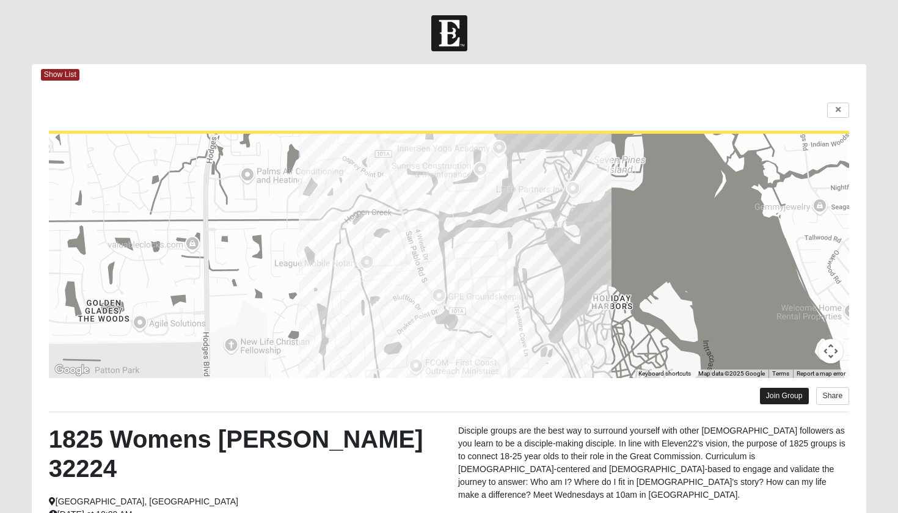
click at [771, 400] on link "Join Group" at bounding box center [784, 396] width 49 height 17
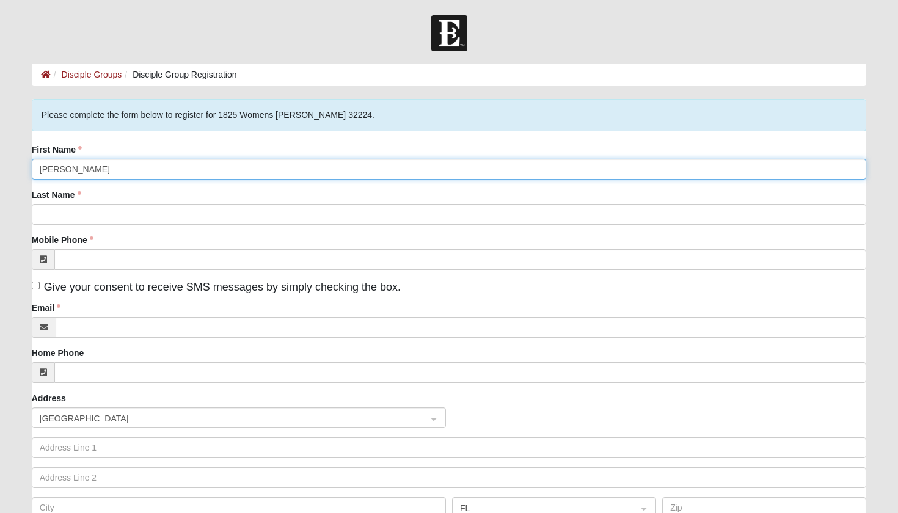
type input "[PERSON_NAME]"
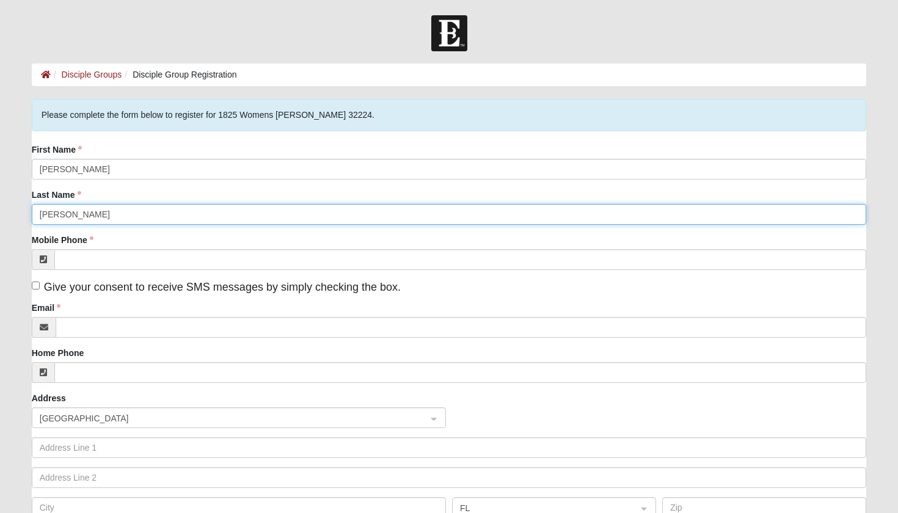
type input "Rottmann"
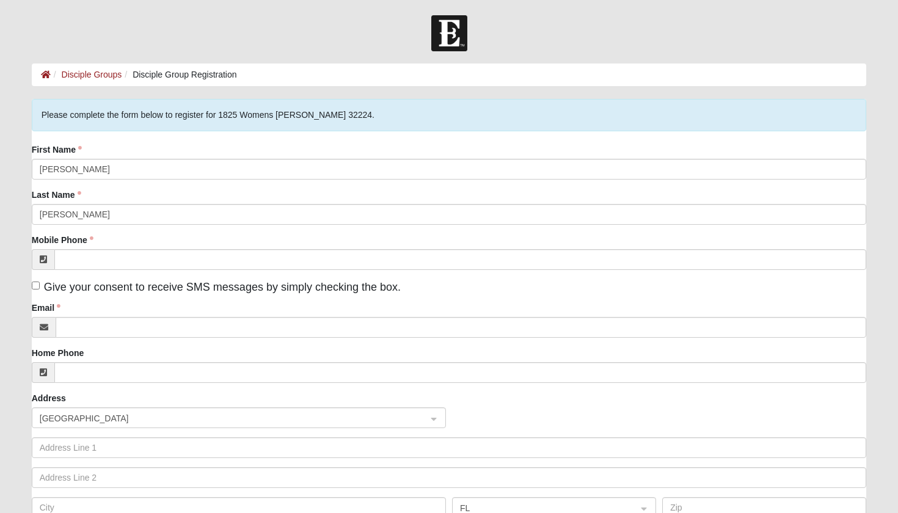
click at [234, 241] on div "Mobile Phone" at bounding box center [450, 252] width 836 height 36
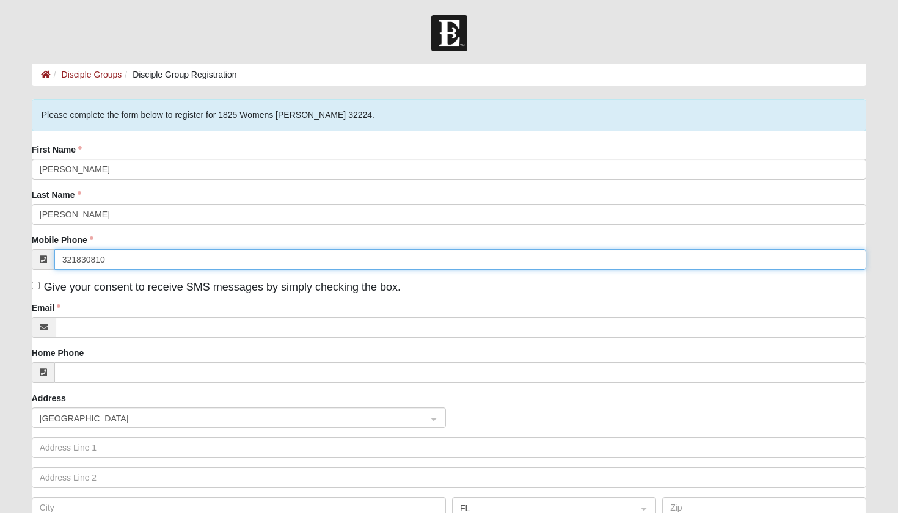
type input "(321) 830-8100"
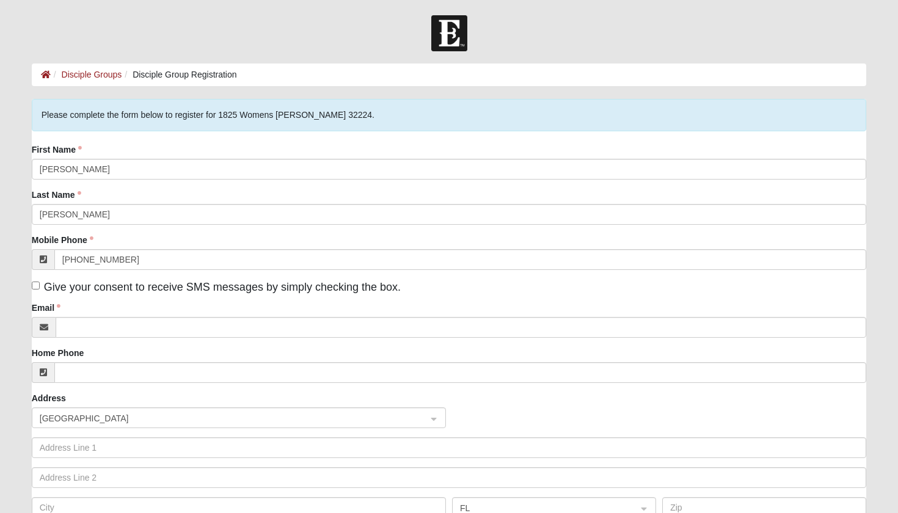
click at [40, 286] on label "Give your consent to receive SMS messages by simply checking the box." at bounding box center [216, 287] width 369 height 17
click at [40, 286] on input "Give your consent to receive SMS messages by simply checking the box." at bounding box center [36, 286] width 8 height 8
checkbox input "true"
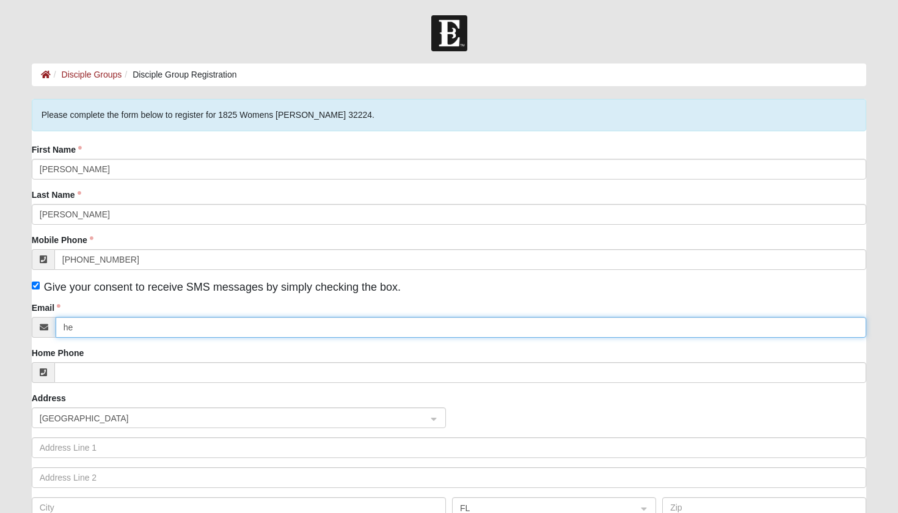
type input "her"
type input "herfaithhopelove@icloud.com"
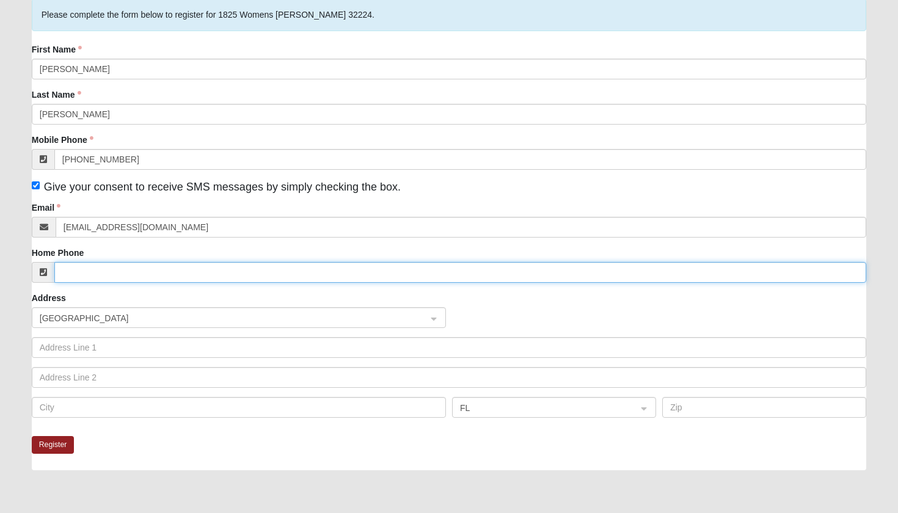
scroll to position [101, 0]
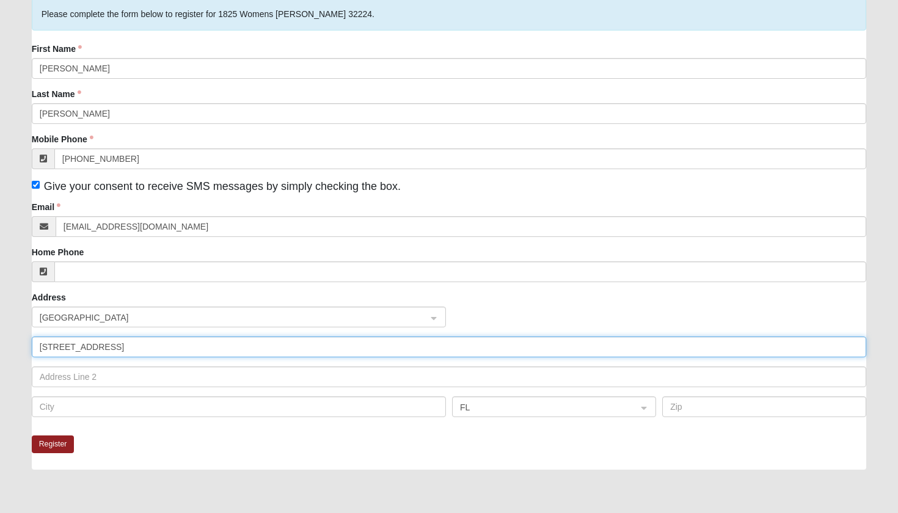
type input "11830 Buckfield Cir"
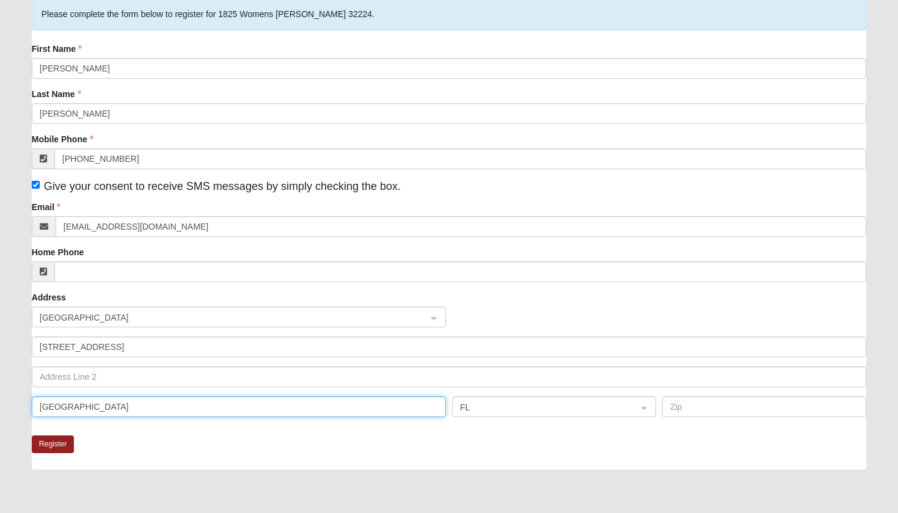
type input "Jacksonville"
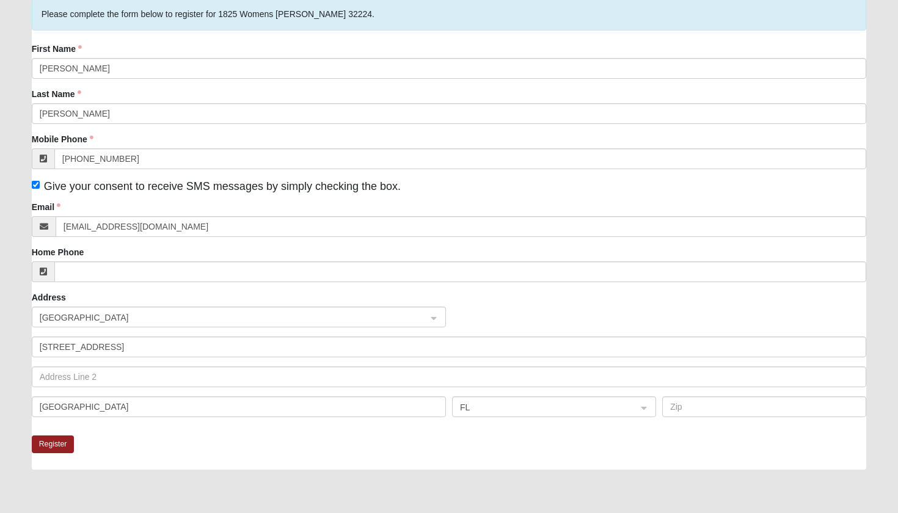
click at [231, 438] on div "Register" at bounding box center [450, 453] width 836 height 34
type input "322"
type input "32256"
click at [589, 426] on div "Jacksonville FL 32256" at bounding box center [450, 412] width 842 height 30
click at [46, 444] on button "Register" at bounding box center [53, 445] width 43 height 18
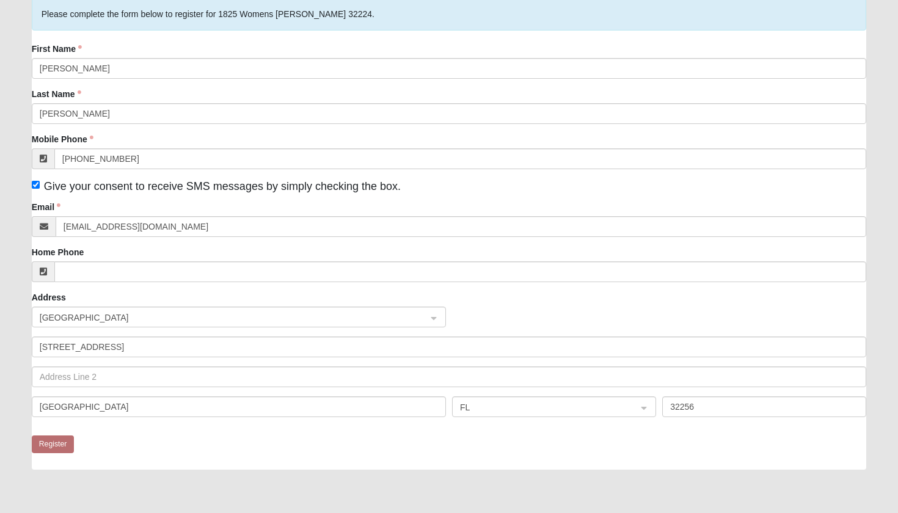
scroll to position [0, 0]
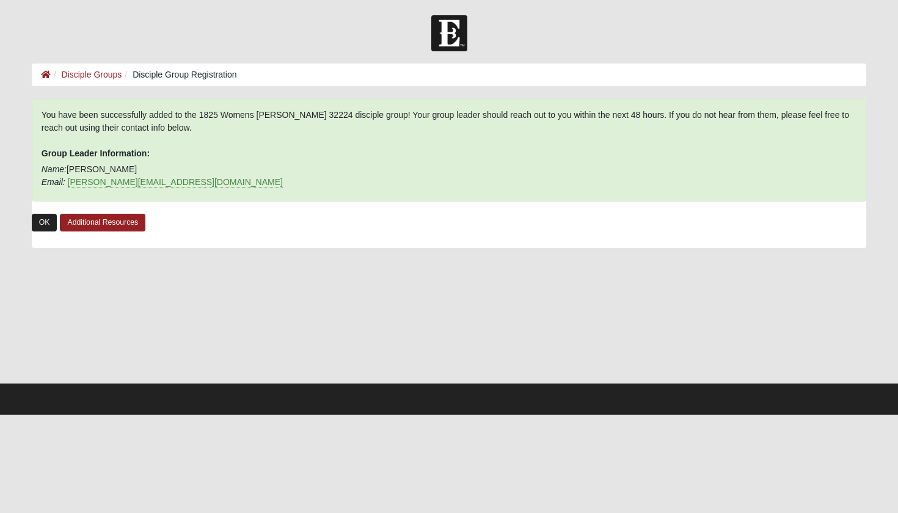
click at [50, 227] on link "OK" at bounding box center [45, 223] width 26 height 18
